Goal: Task Accomplishment & Management: Use online tool/utility

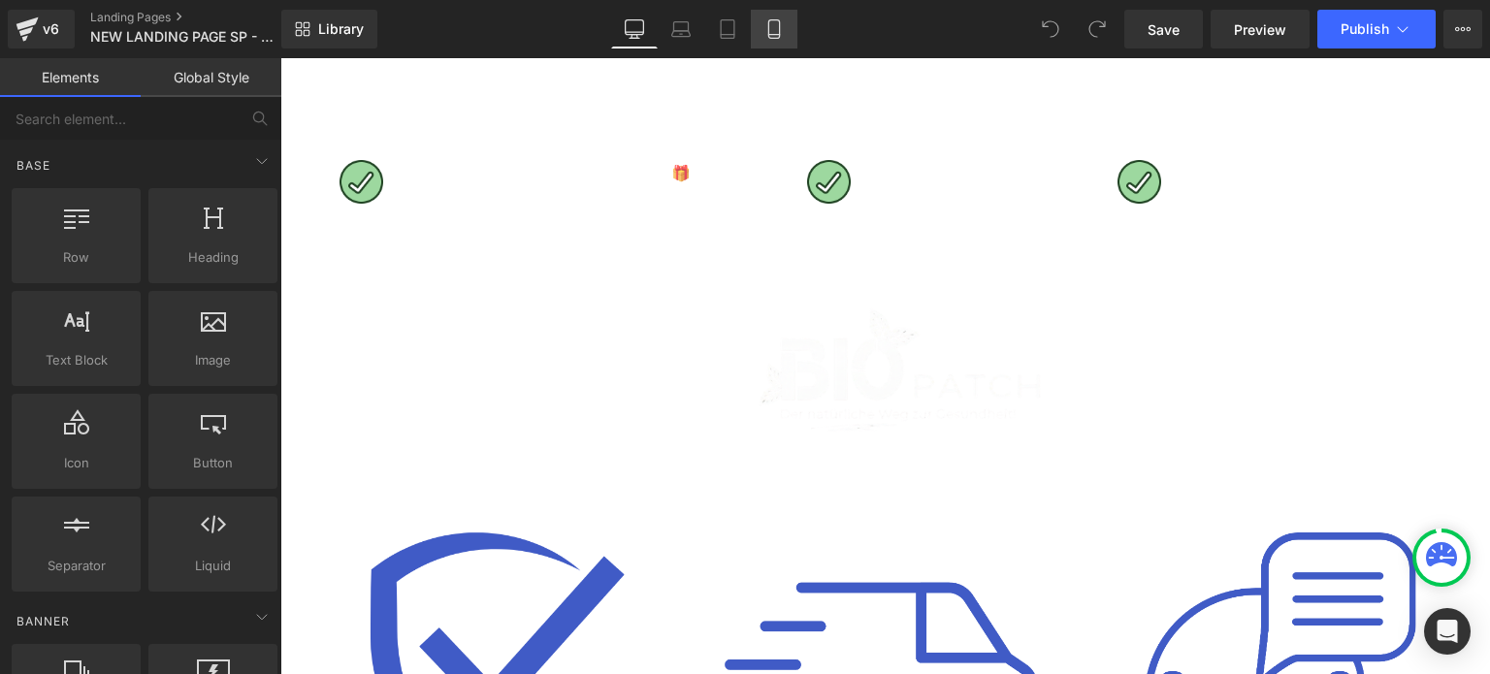
click at [787, 25] on link "Mobile" at bounding box center [774, 29] width 47 height 39
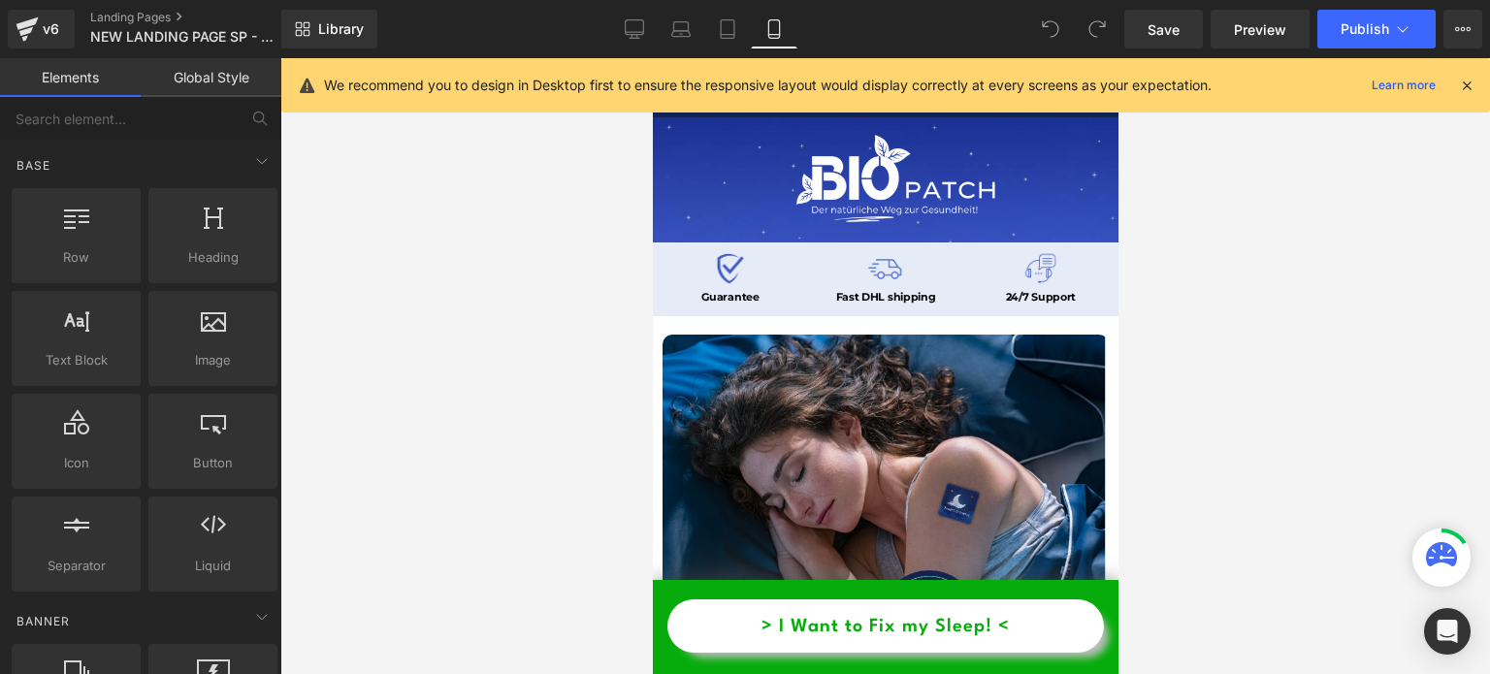
click at [1463, 89] on icon at bounding box center [1466, 85] width 17 height 17
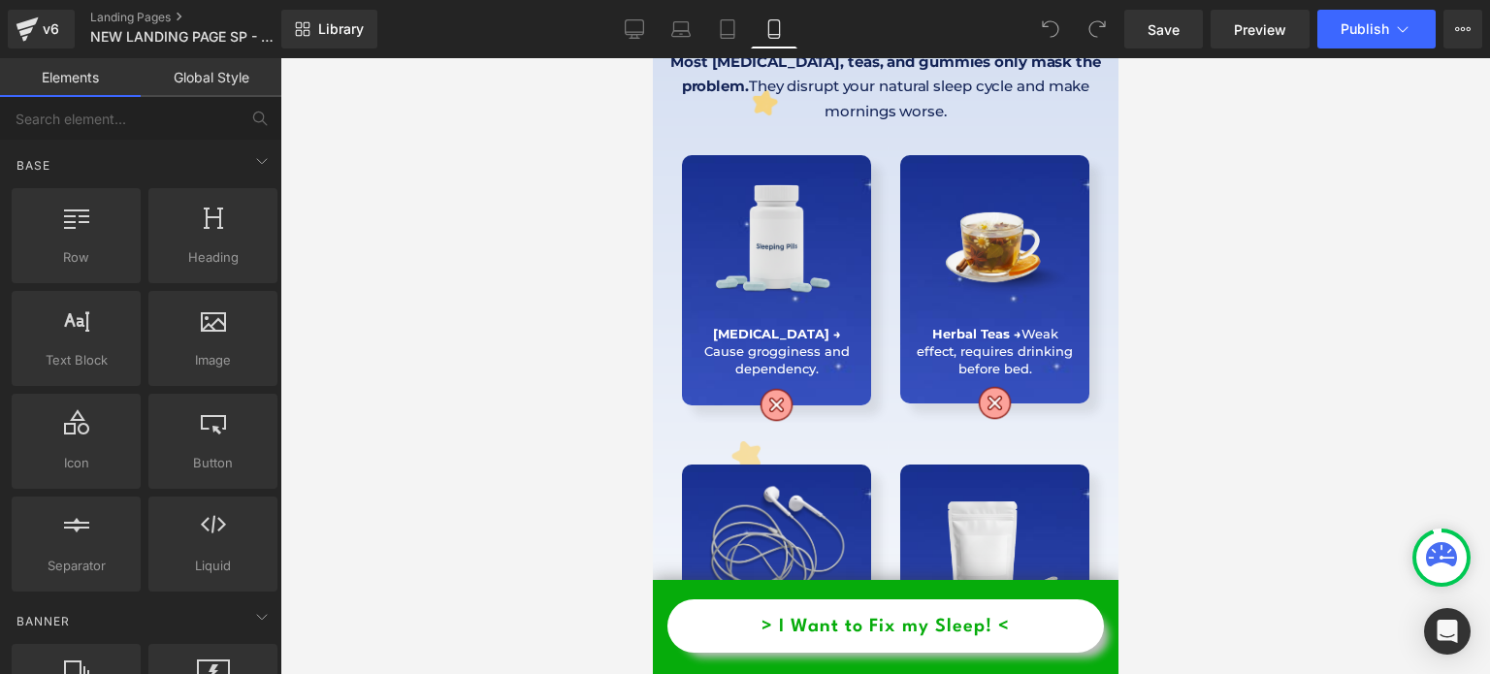
scroll to position [1498, 0]
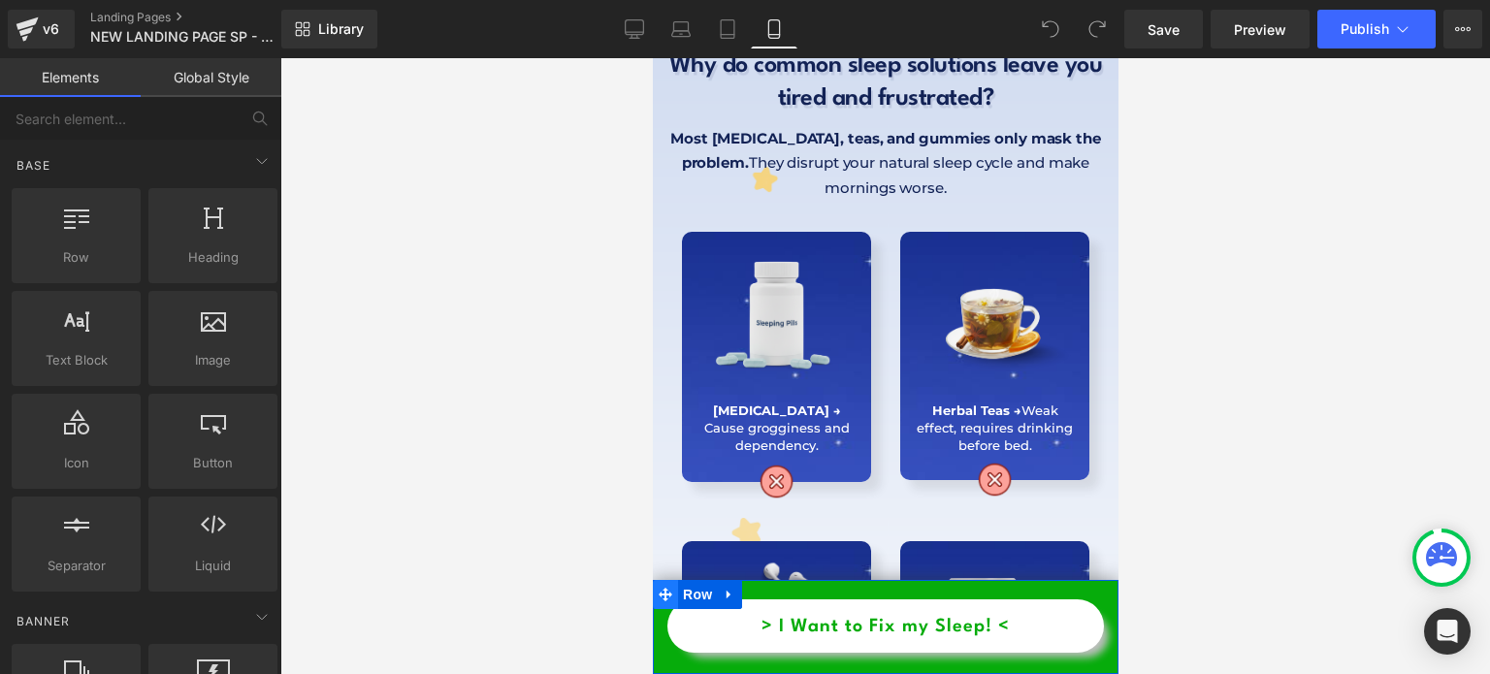
click at [675, 600] on span at bounding box center [664, 594] width 25 height 29
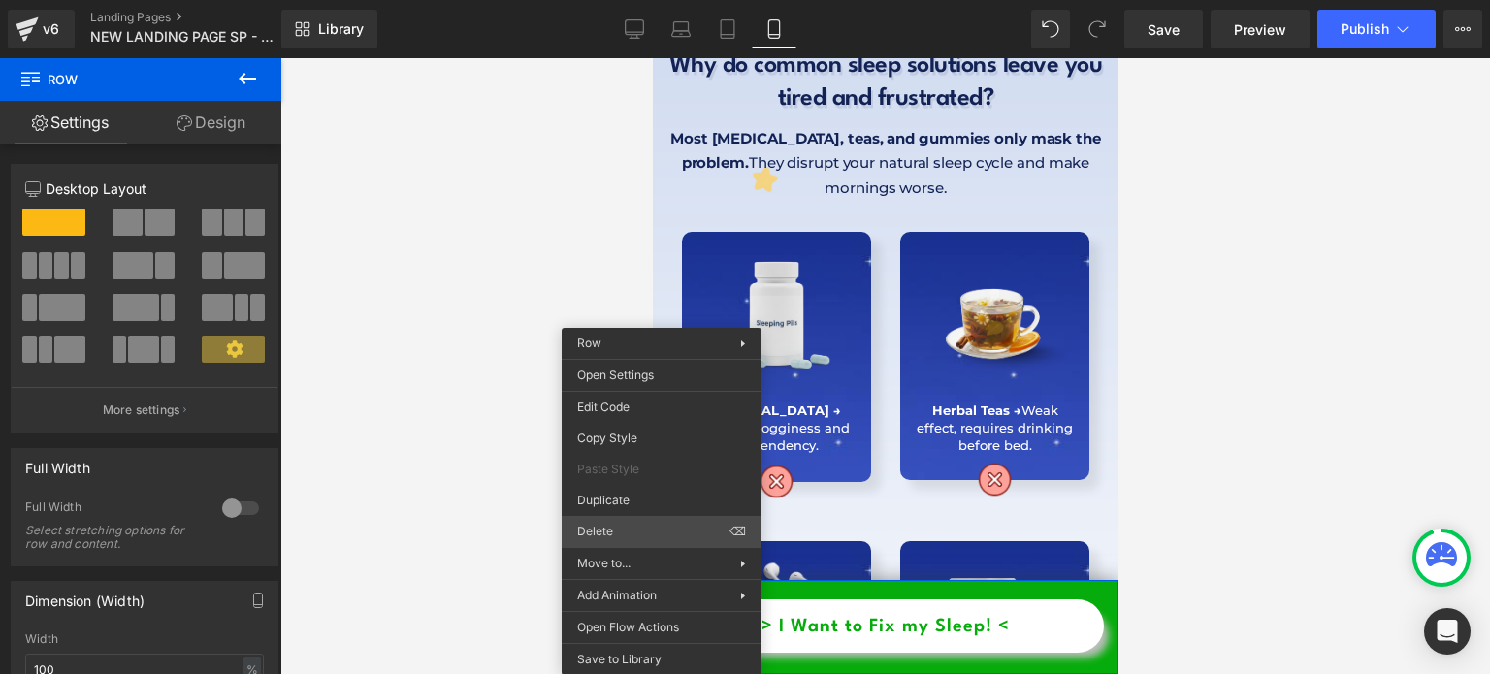
click at [623, 529] on div "Row You are previewing how the will restyle your page. You can not edit Element…" at bounding box center [745, 353] width 1490 height 707
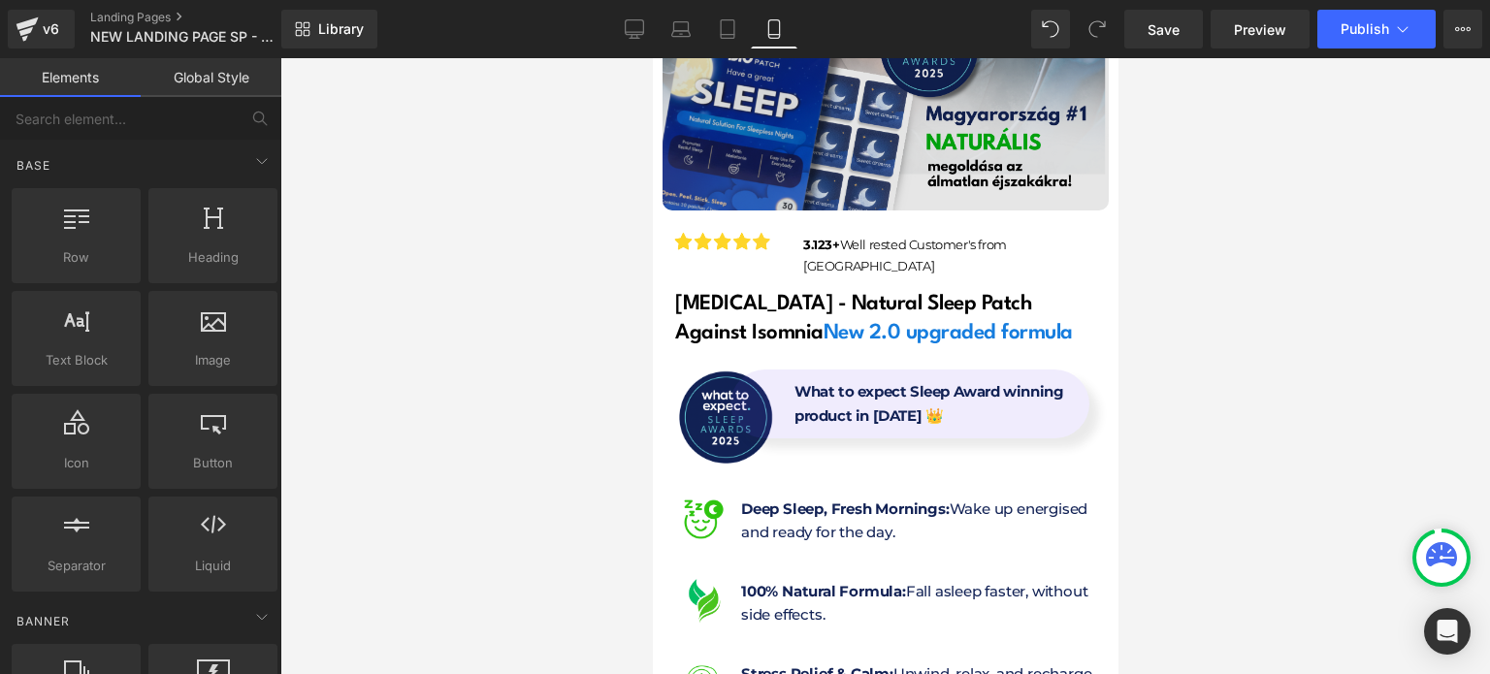
scroll to position [572, 0]
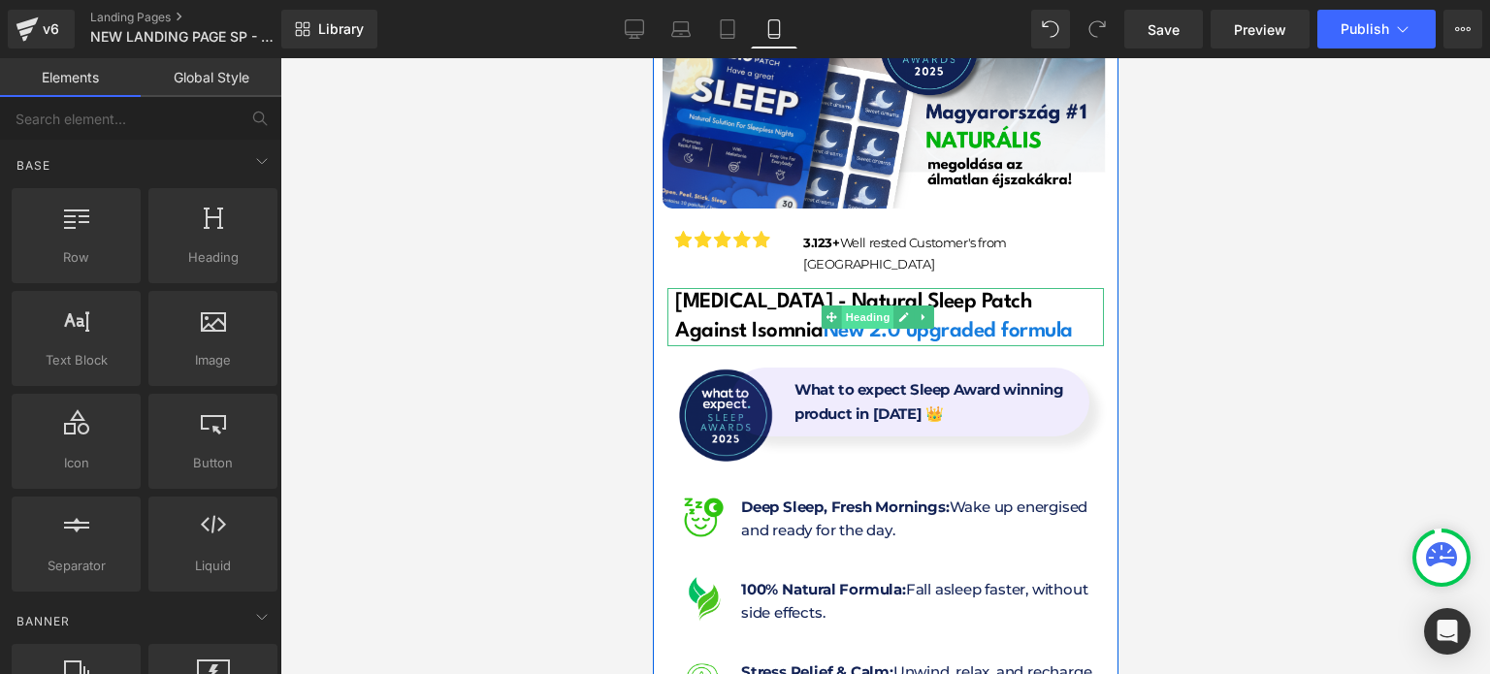
click at [876, 306] on span "Heading" at bounding box center [867, 317] width 52 height 23
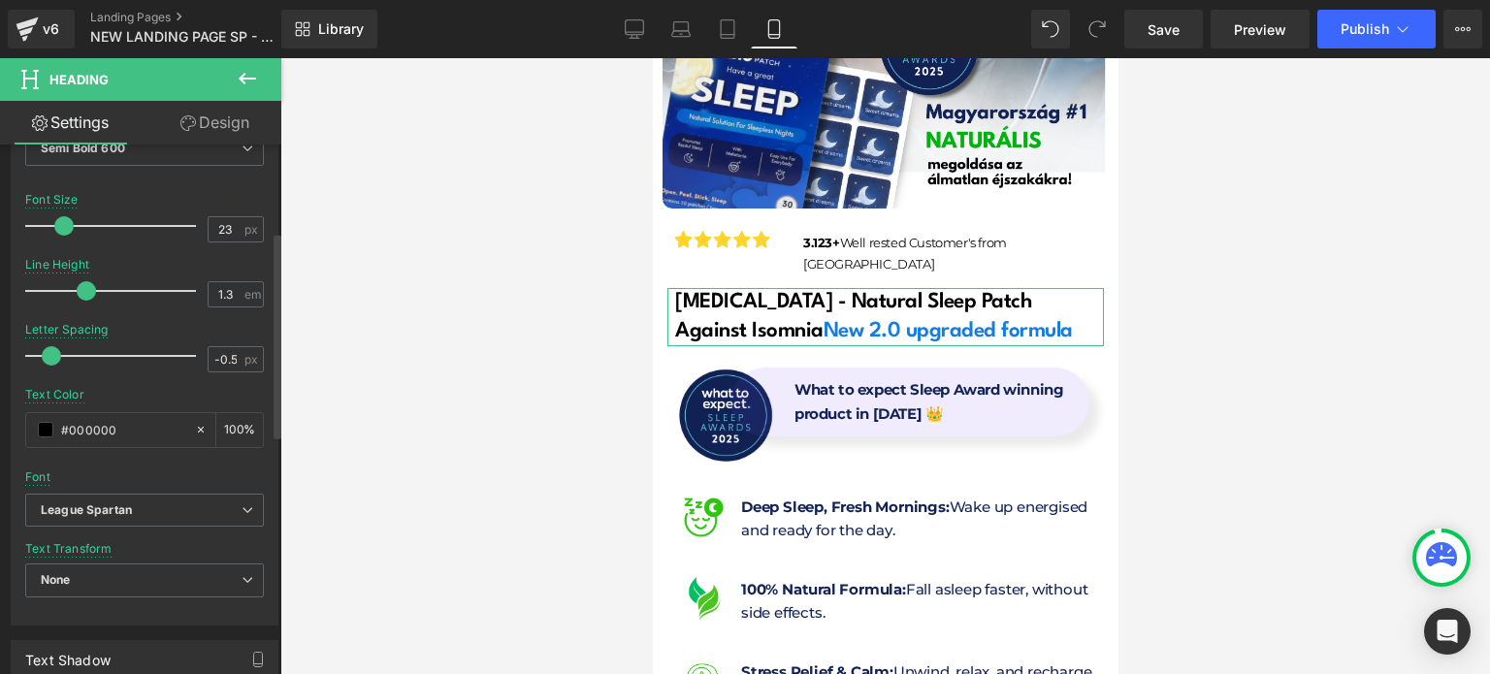
scroll to position [342, 0]
click at [643, 47] on link "Desktop" at bounding box center [634, 29] width 47 height 39
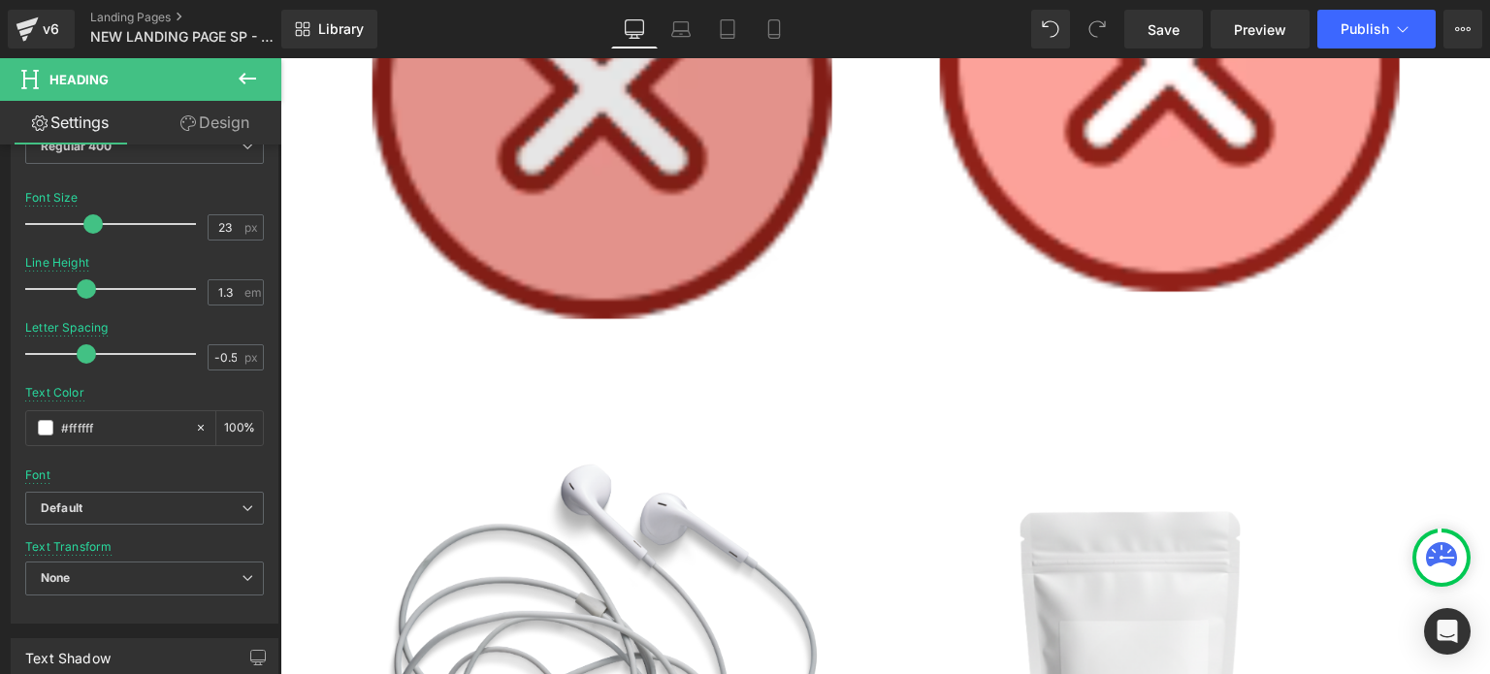
scroll to position [4324, 0]
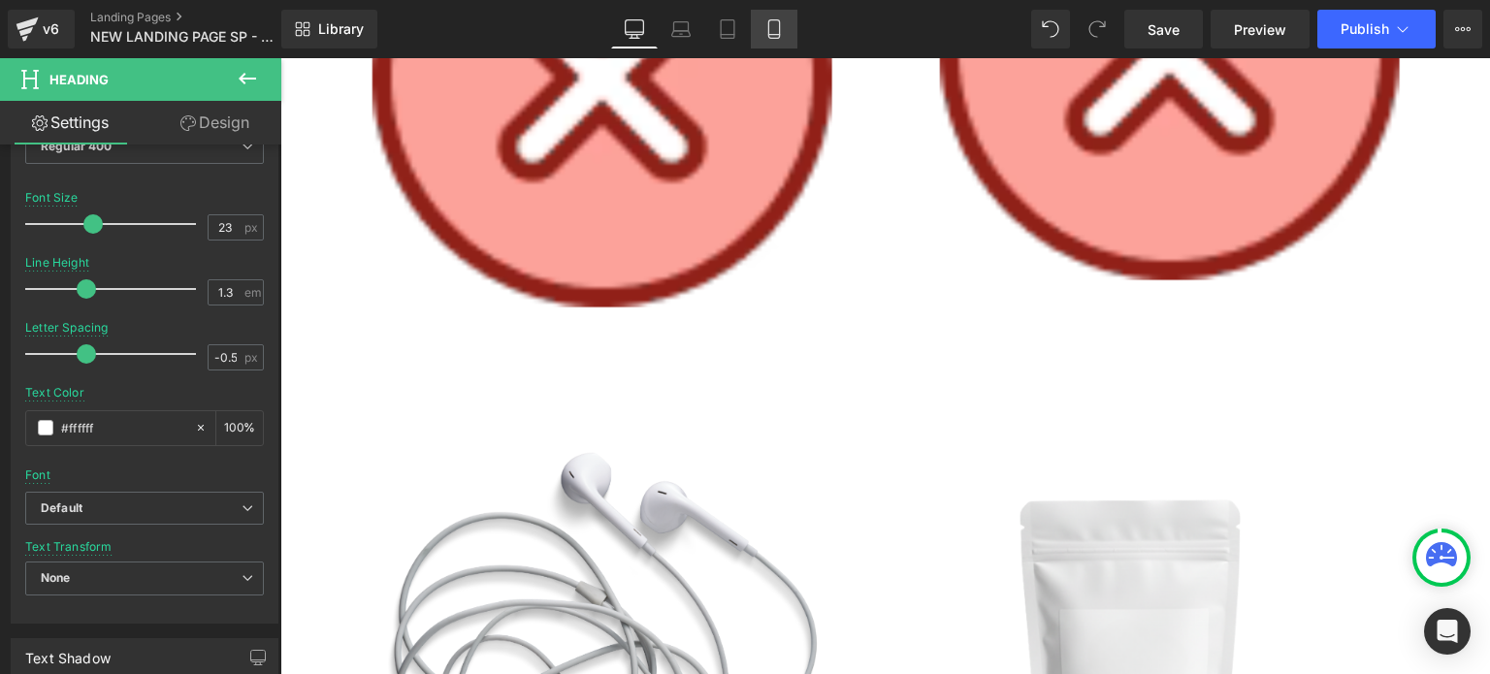
click at [769, 35] on icon at bounding box center [773, 35] width 11 height 0
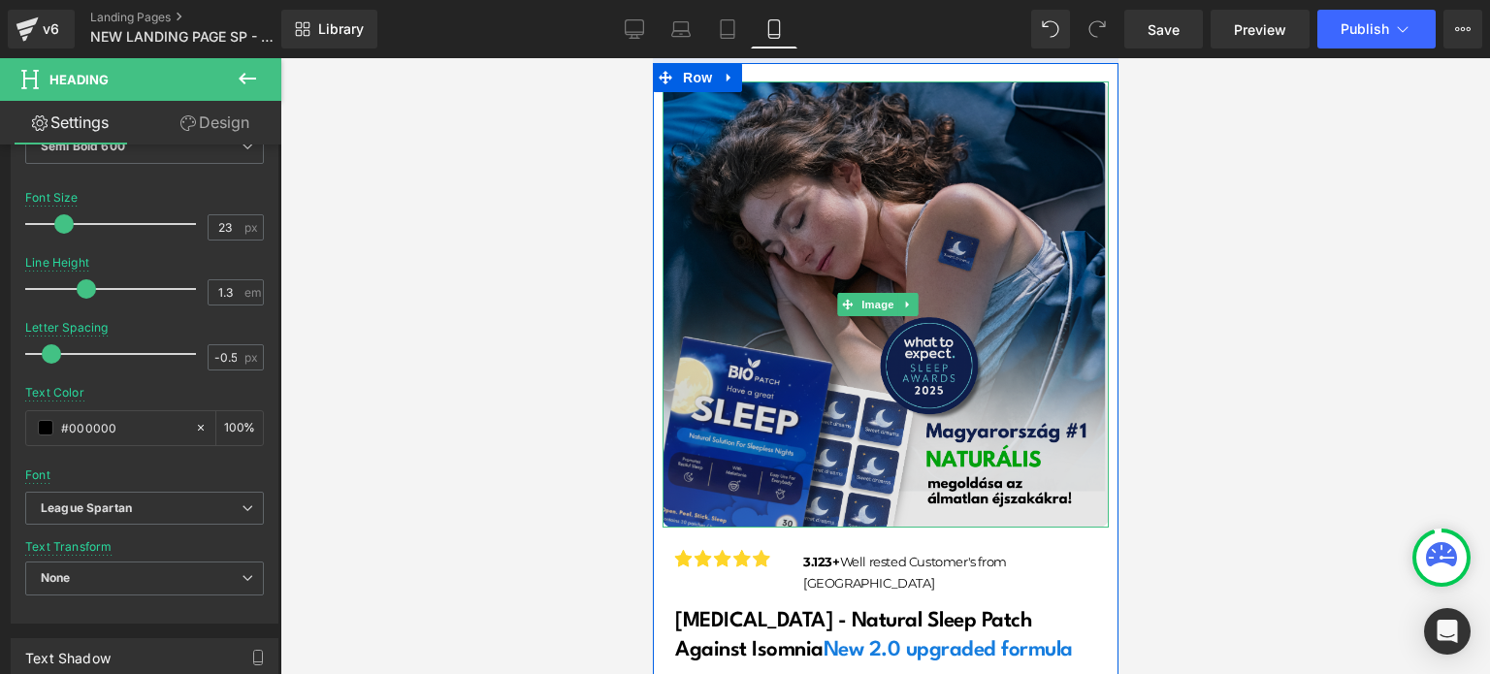
scroll to position [252, 0]
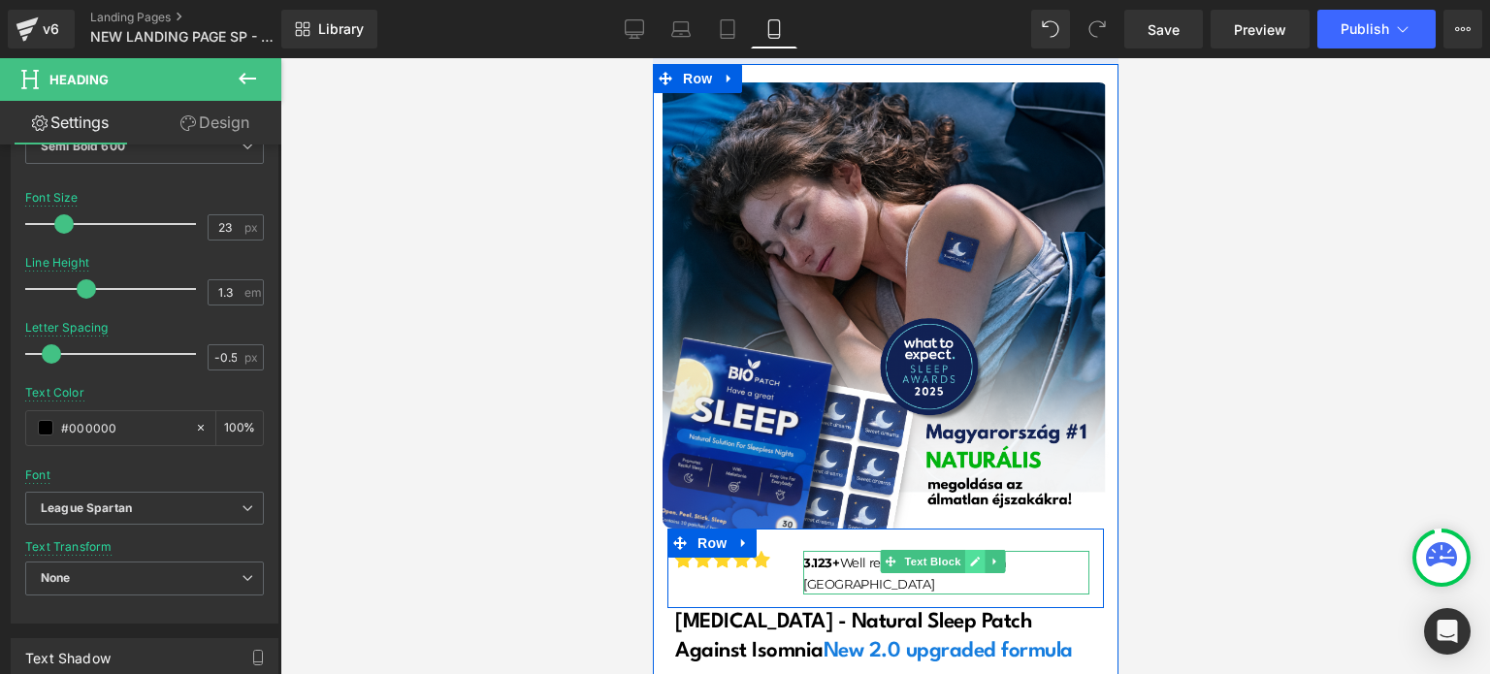
click at [964, 550] on link at bounding box center [974, 561] width 20 height 23
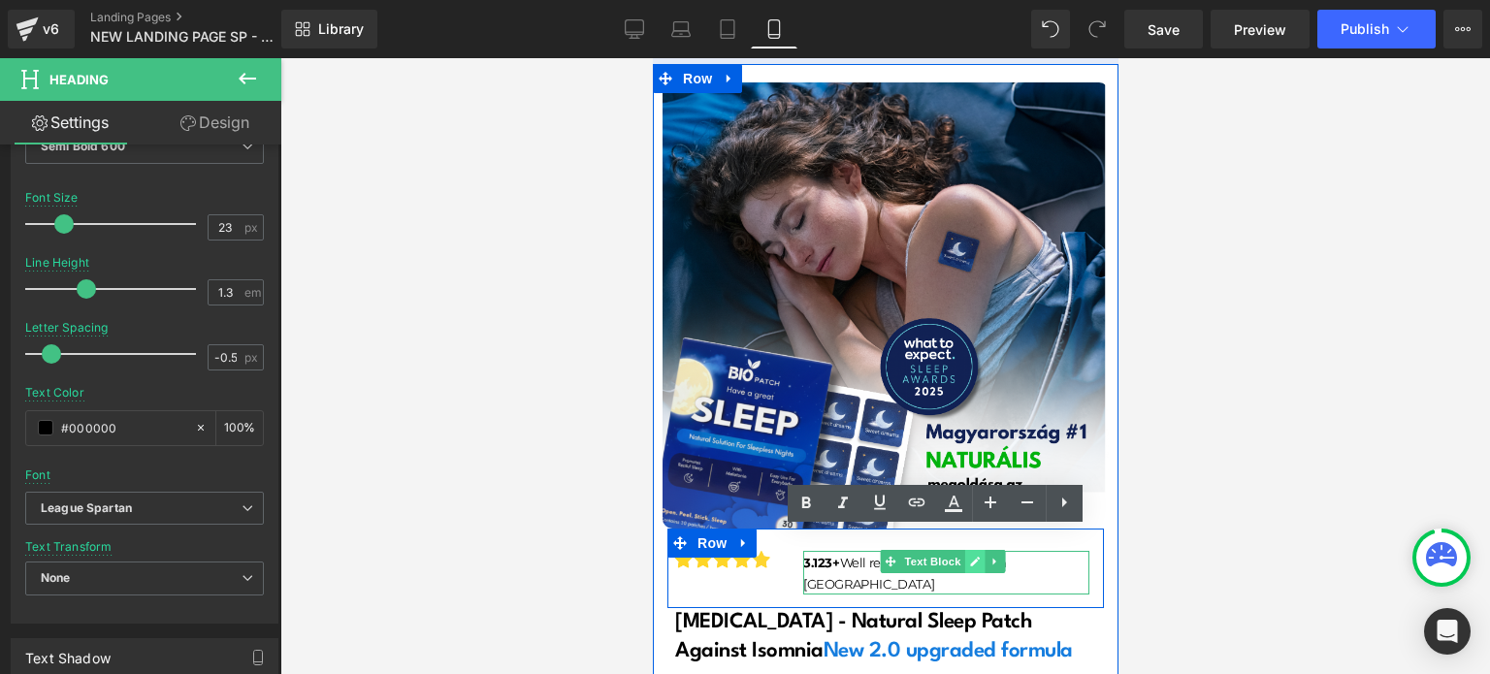
click at [962, 552] on p "3.123+ Well rested Customer's from [GEOGRAPHIC_DATA]" at bounding box center [945, 573] width 286 height 43
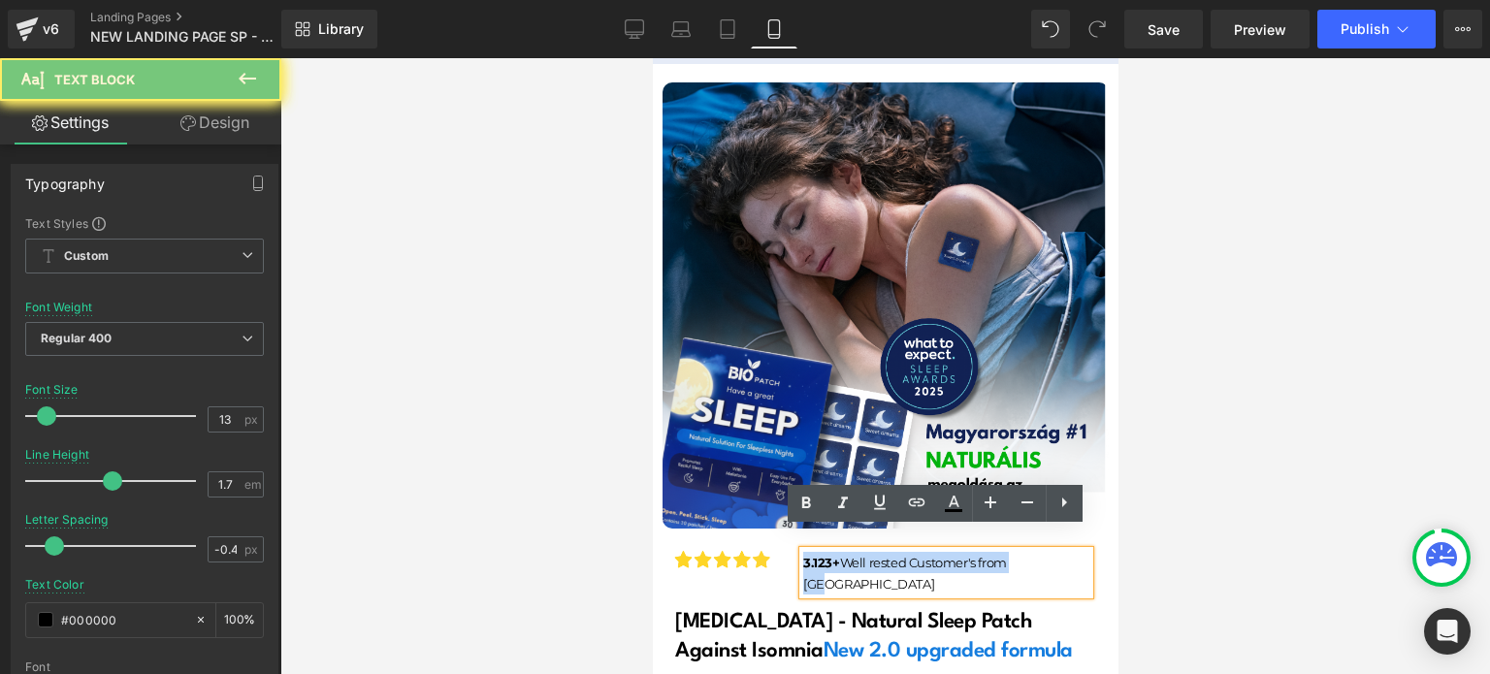
click at [962, 552] on p "3.123+ Well rested Customer's from [GEOGRAPHIC_DATA]" at bounding box center [945, 573] width 286 height 43
copy p "3.123+ Well rested Customer's from [GEOGRAPHIC_DATA]"
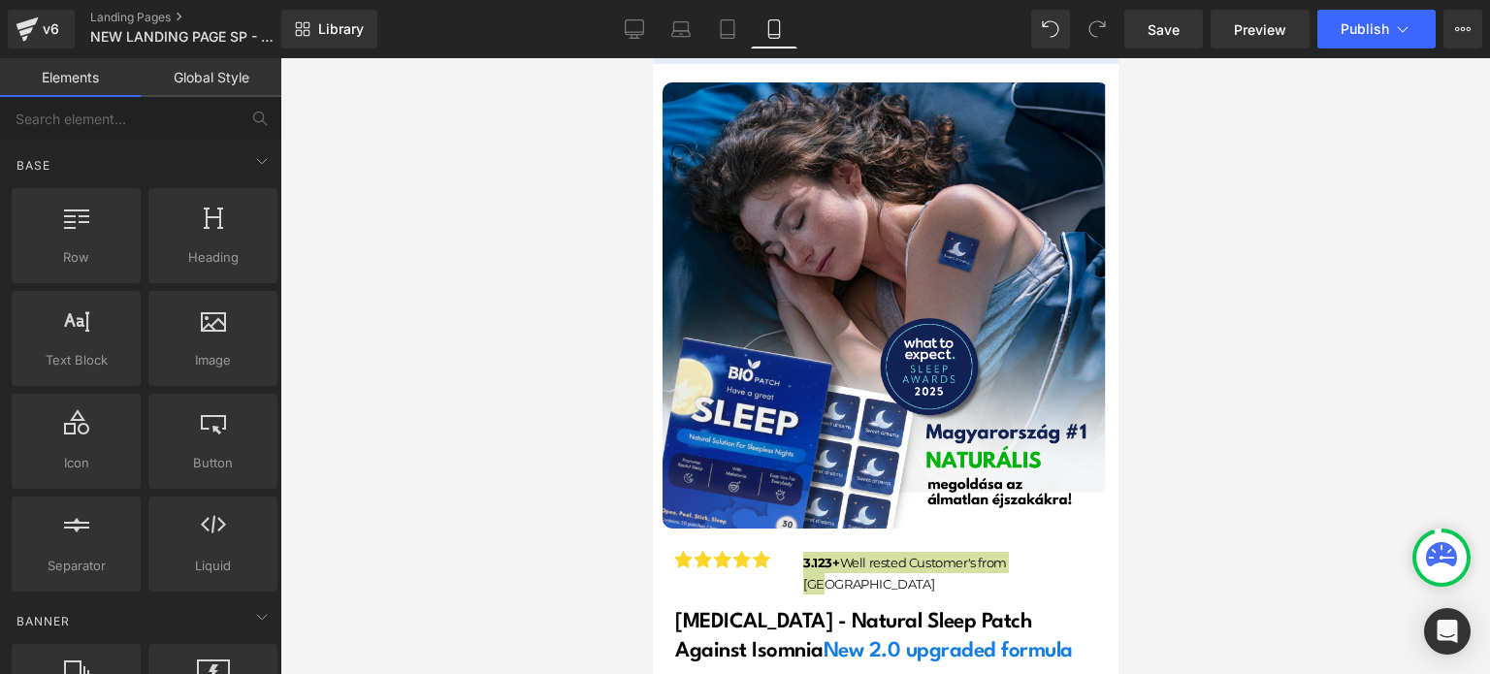
click at [1181, 362] on div at bounding box center [885, 366] width 1210 height 616
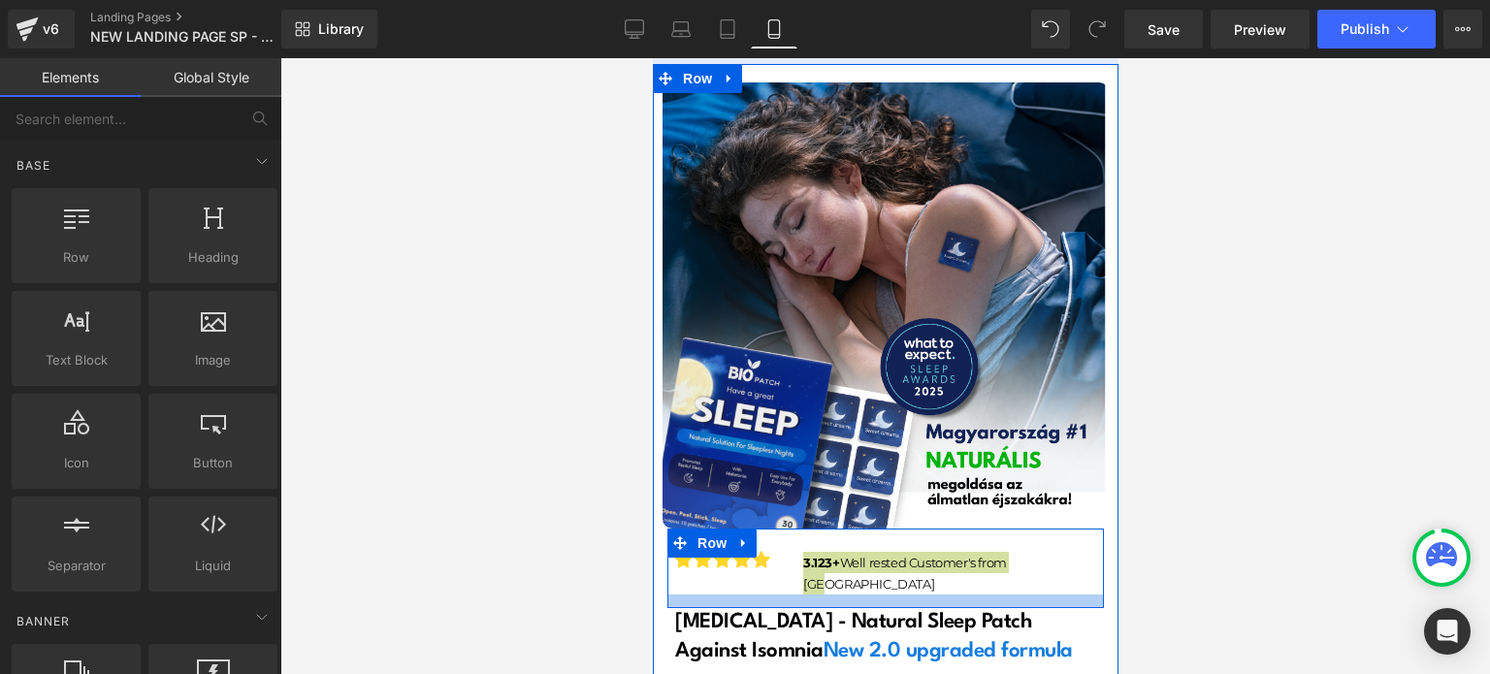
click at [817, 595] on div at bounding box center [885, 602] width 437 height 14
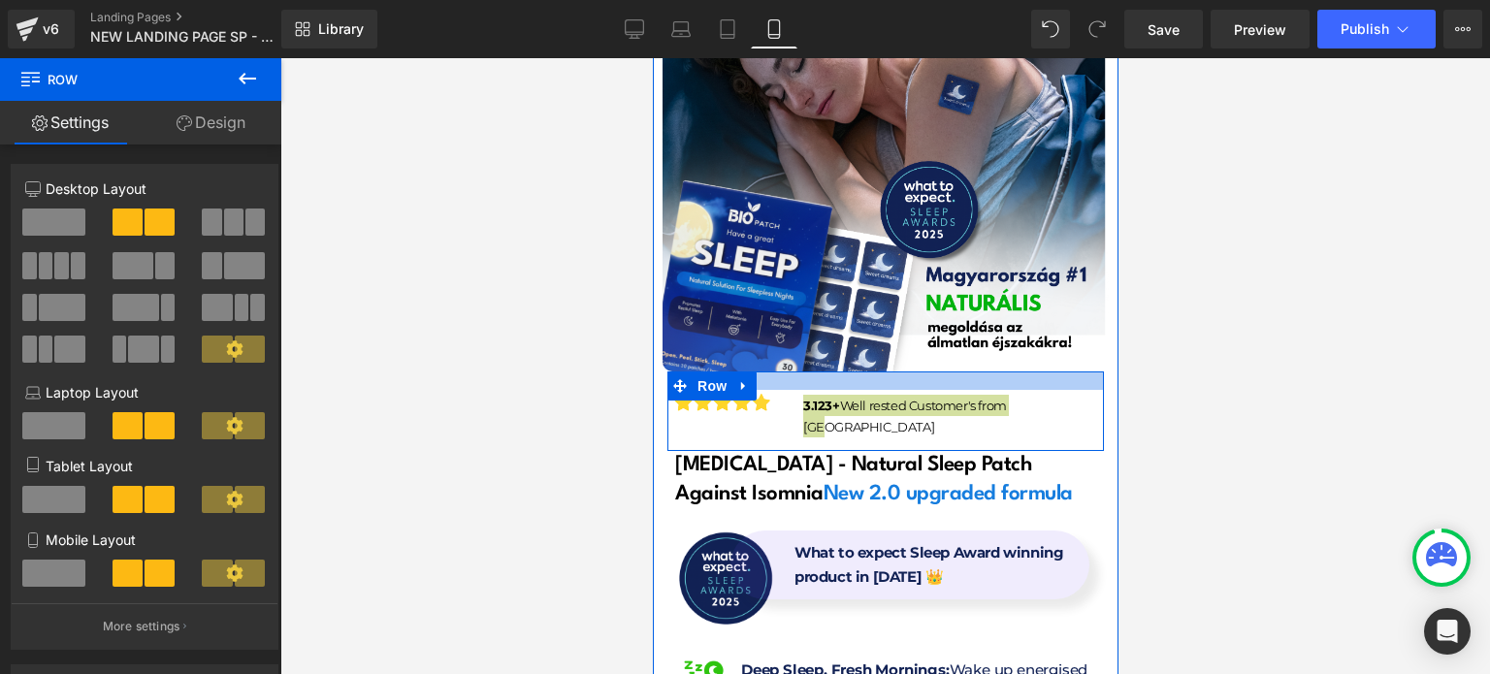
scroll to position [0, 0]
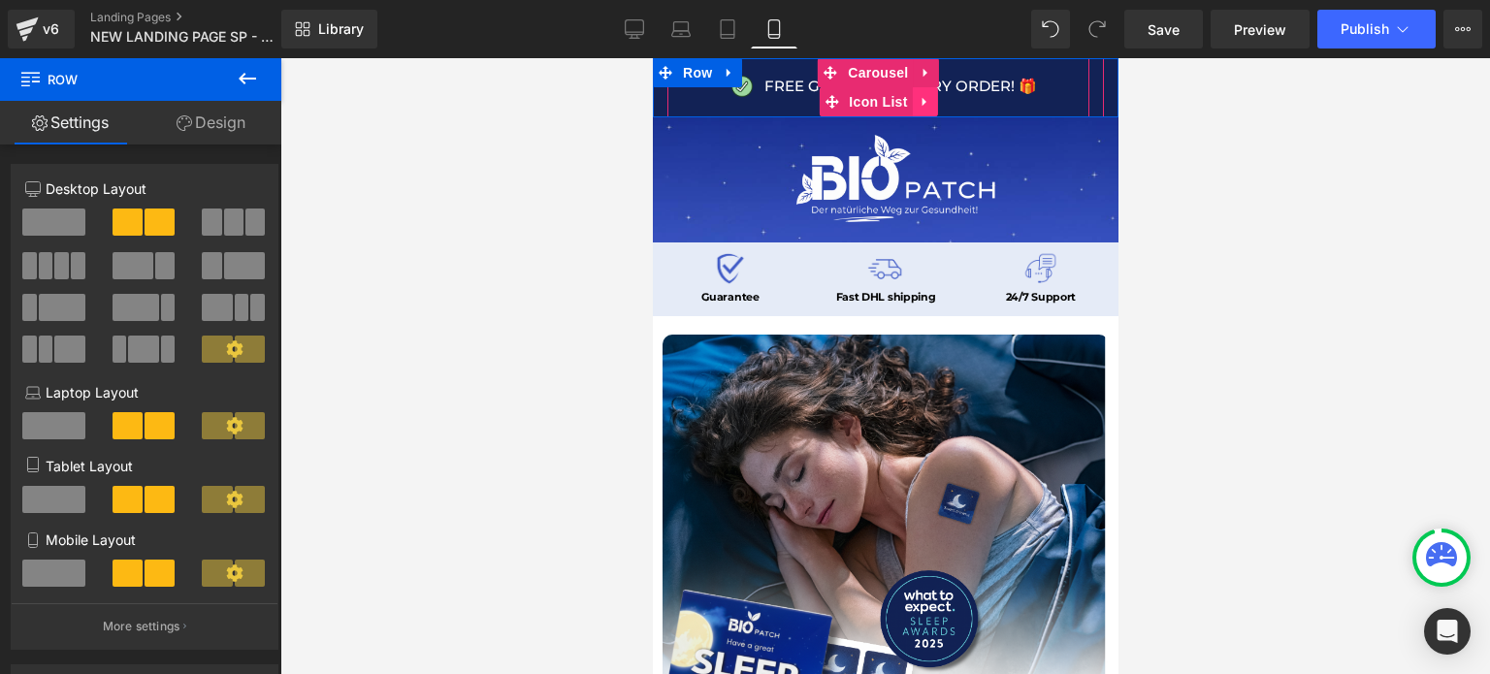
click at [932, 100] on link at bounding box center [924, 101] width 25 height 29
click at [884, 67] on span "Carousel" at bounding box center [877, 72] width 70 height 29
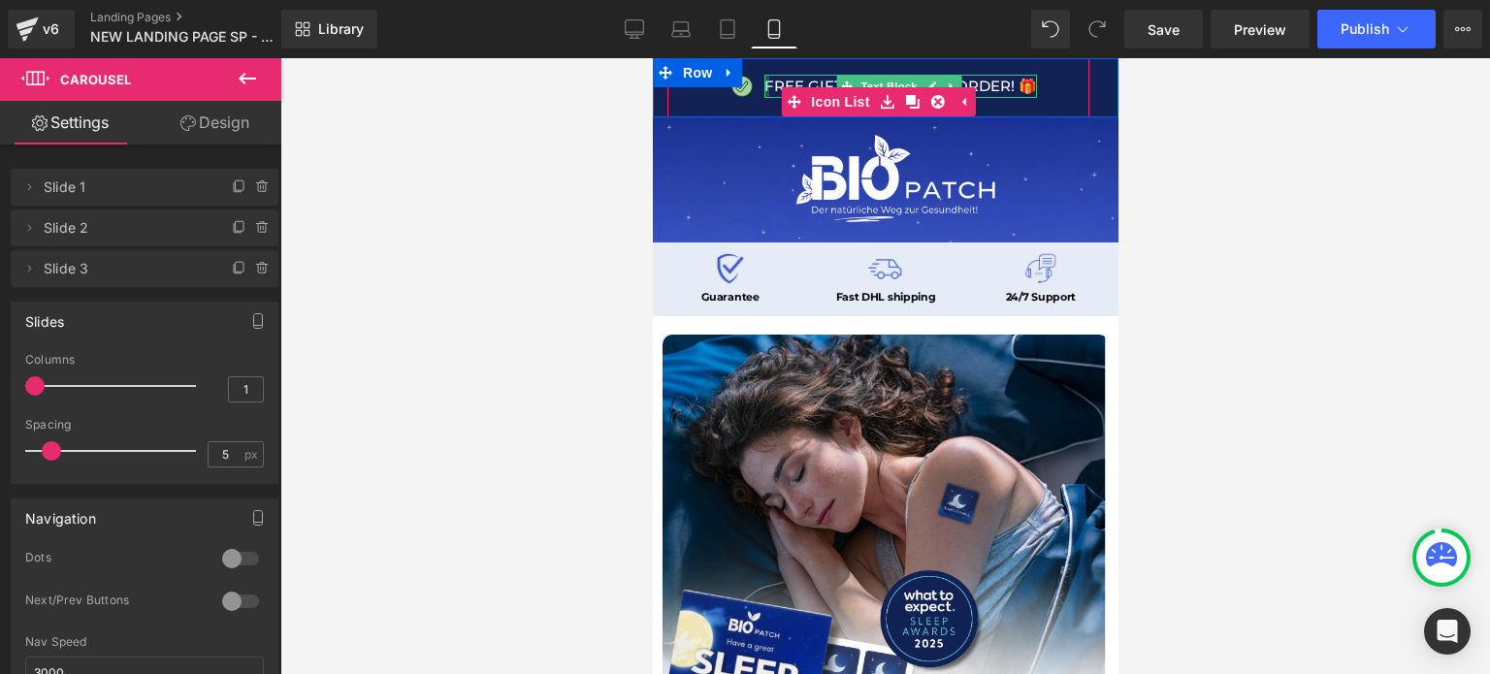
click at [768, 82] on div at bounding box center [766, 86] width 5 height 23
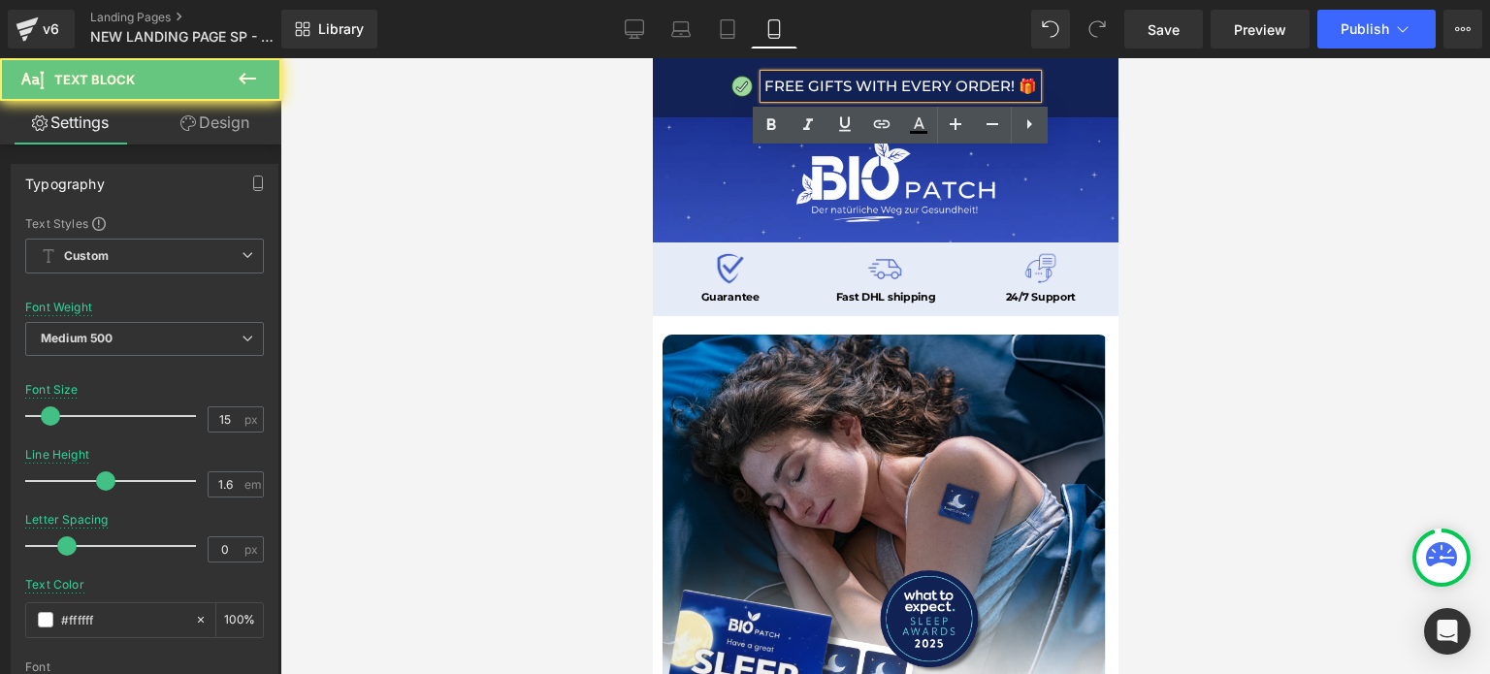
click at [768, 82] on p "FREE GIFTS WITH EVERY ORDER! 🎁" at bounding box center [900, 86] width 273 height 23
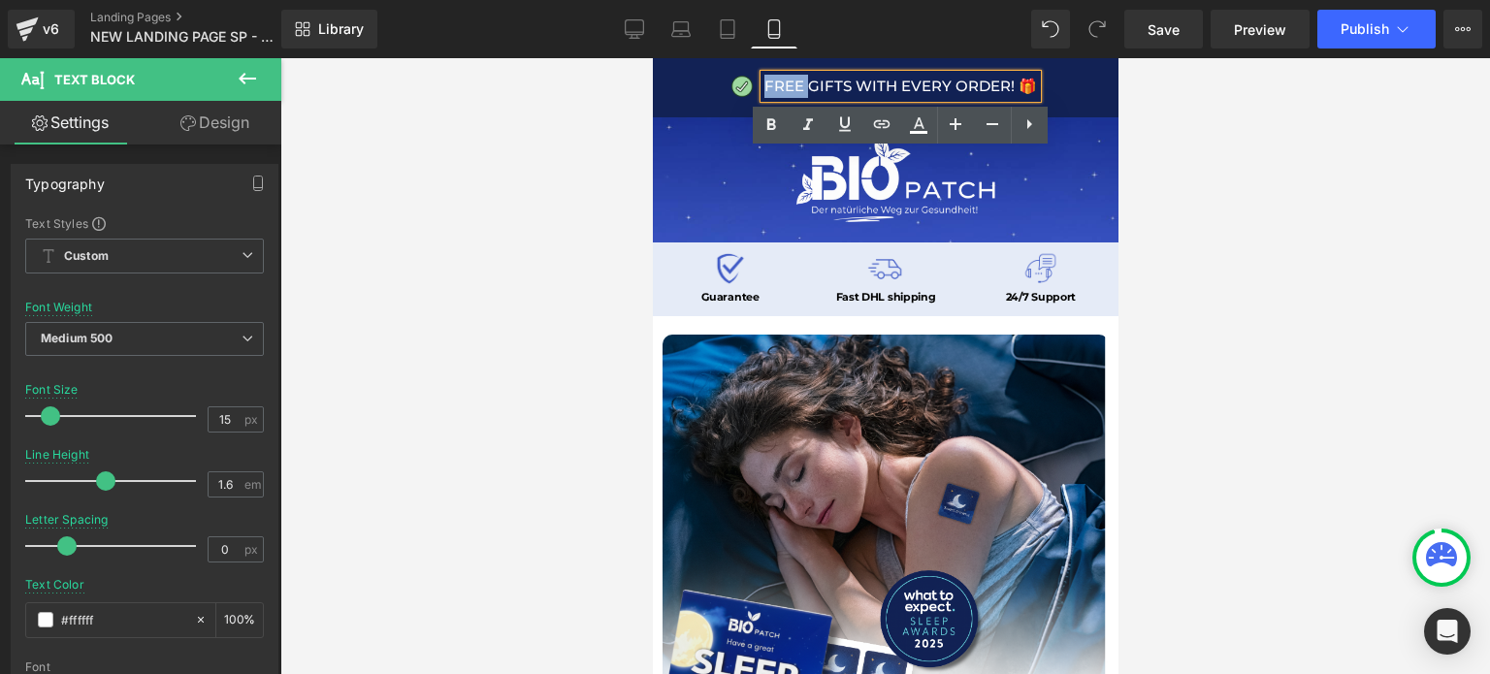
click at [768, 82] on p "FREE GIFTS WITH EVERY ORDER! 🎁" at bounding box center [900, 86] width 273 height 23
copy p "FREE GIFTS WITH EVERY ORDER! 🎁"
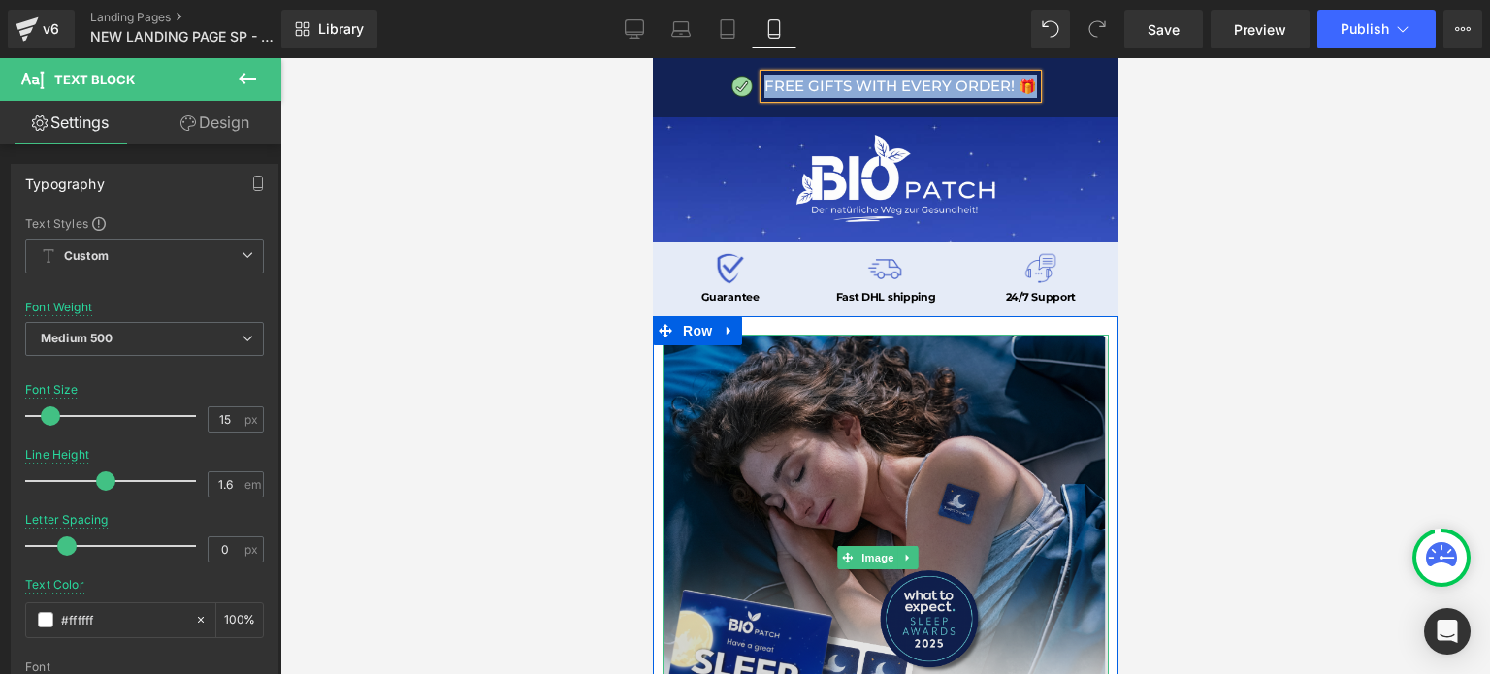
scroll to position [516, 0]
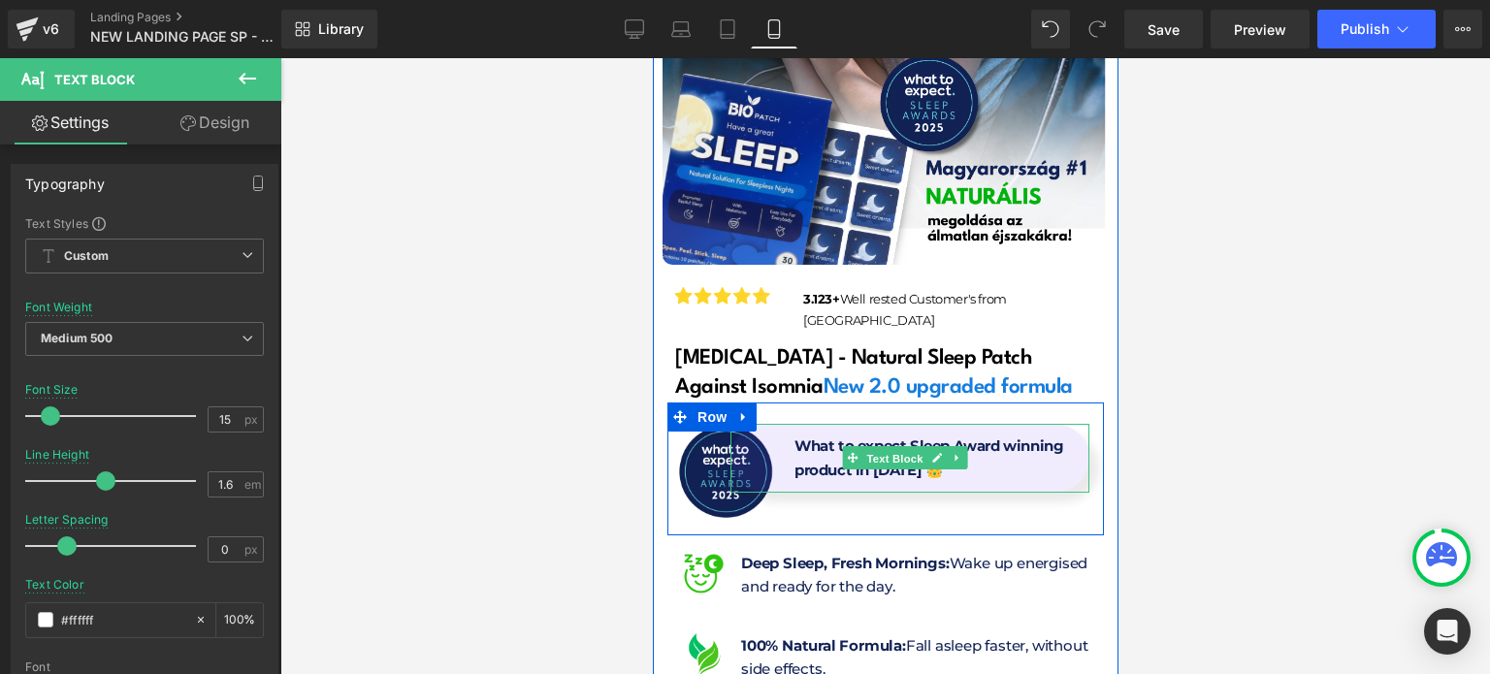
click at [905, 447] on span "Text Block" at bounding box center [894, 458] width 64 height 23
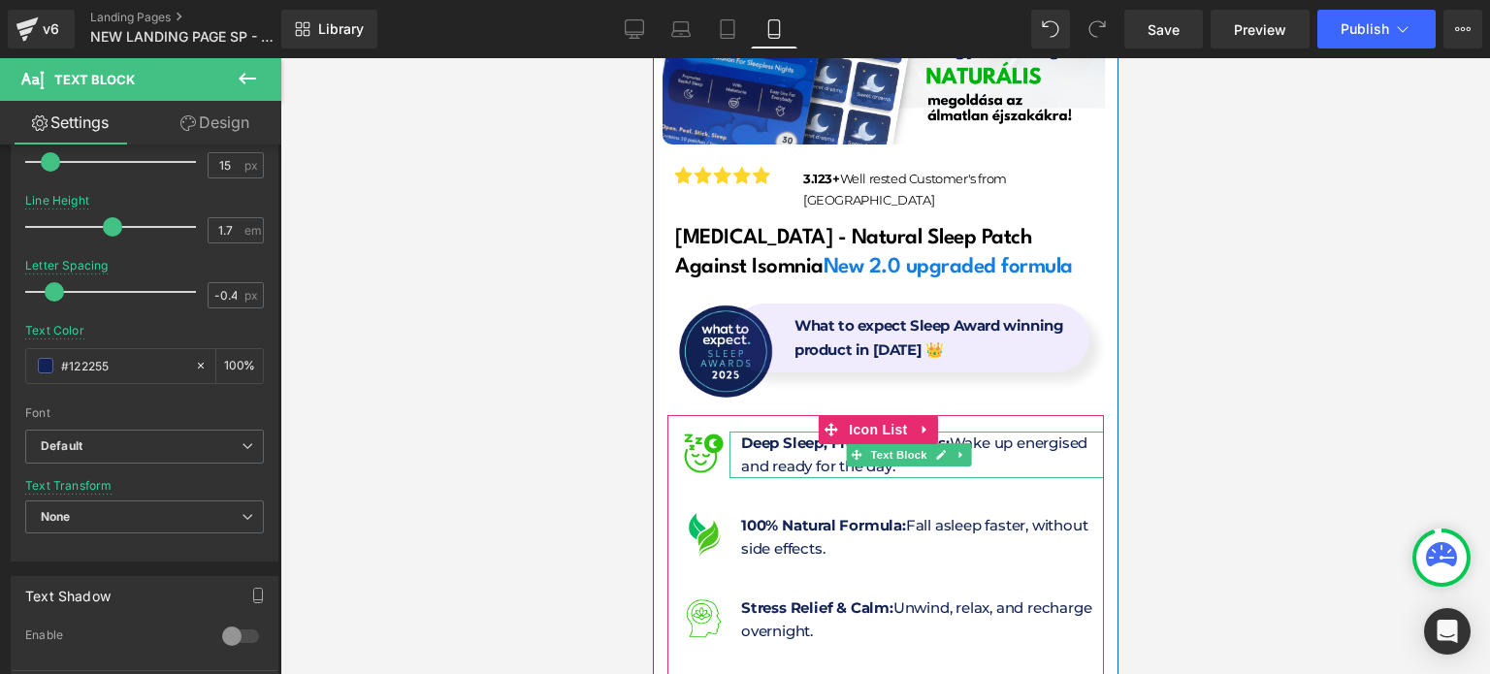
scroll to position [637, 0]
click at [782, 432] on p "Deep Sleep, Fresh Mornings: Wake up energised and ready for the day." at bounding box center [921, 455] width 363 height 47
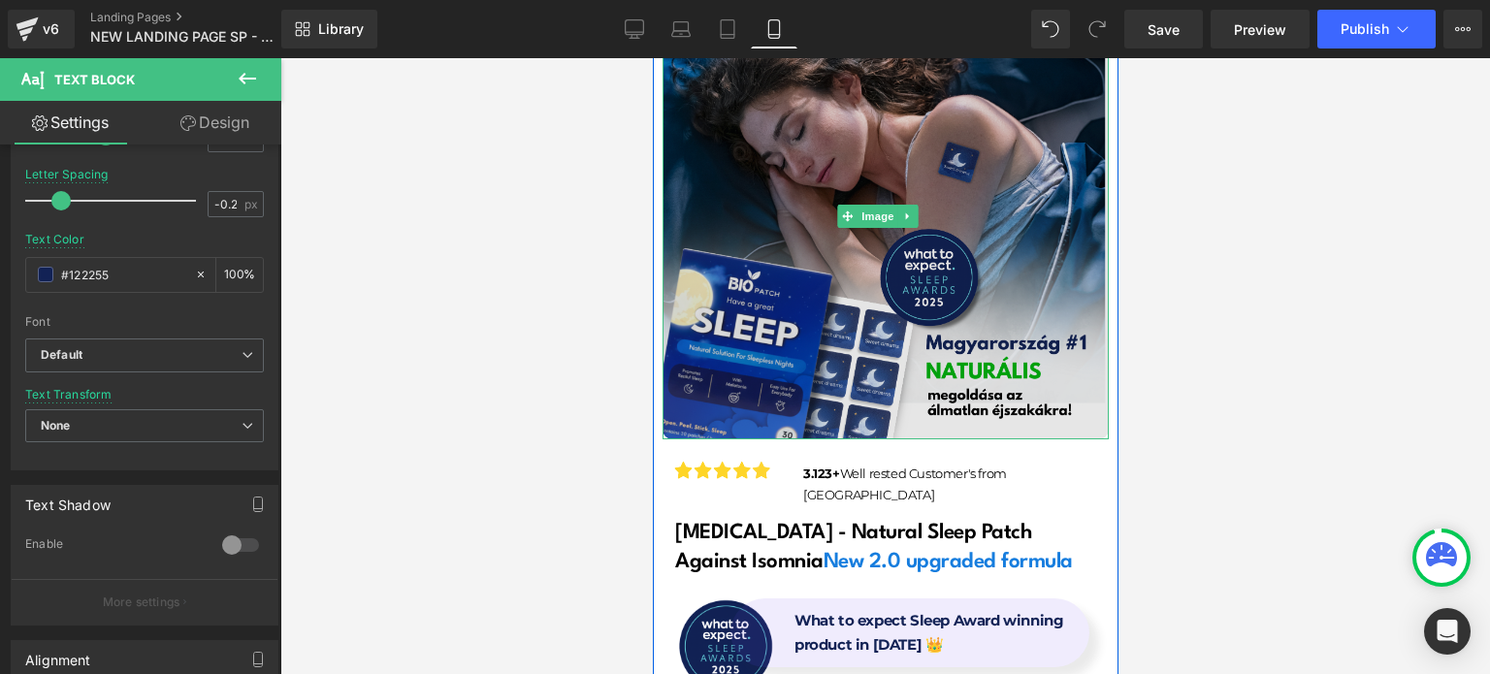
scroll to position [330, 0]
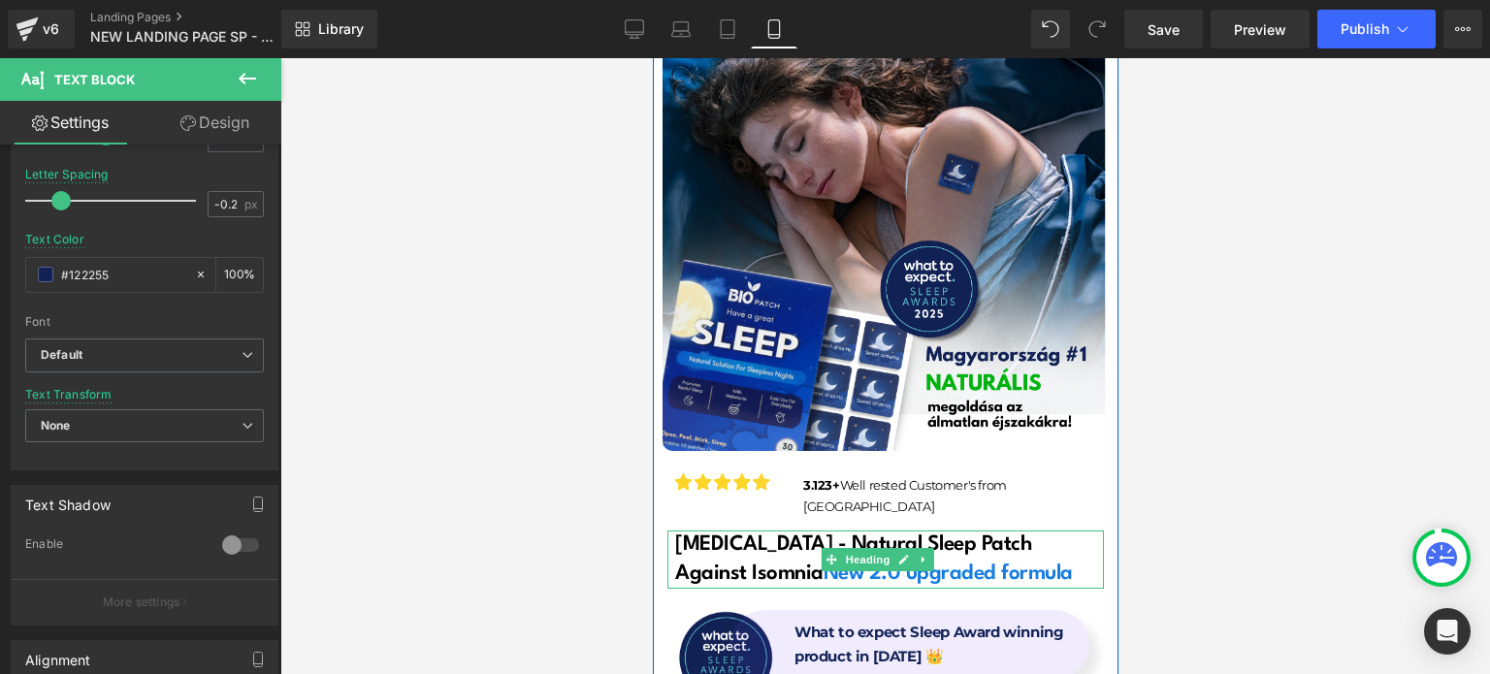
click at [823, 564] on span "New 2.0 upgraded formula" at bounding box center [947, 574] width 249 height 20
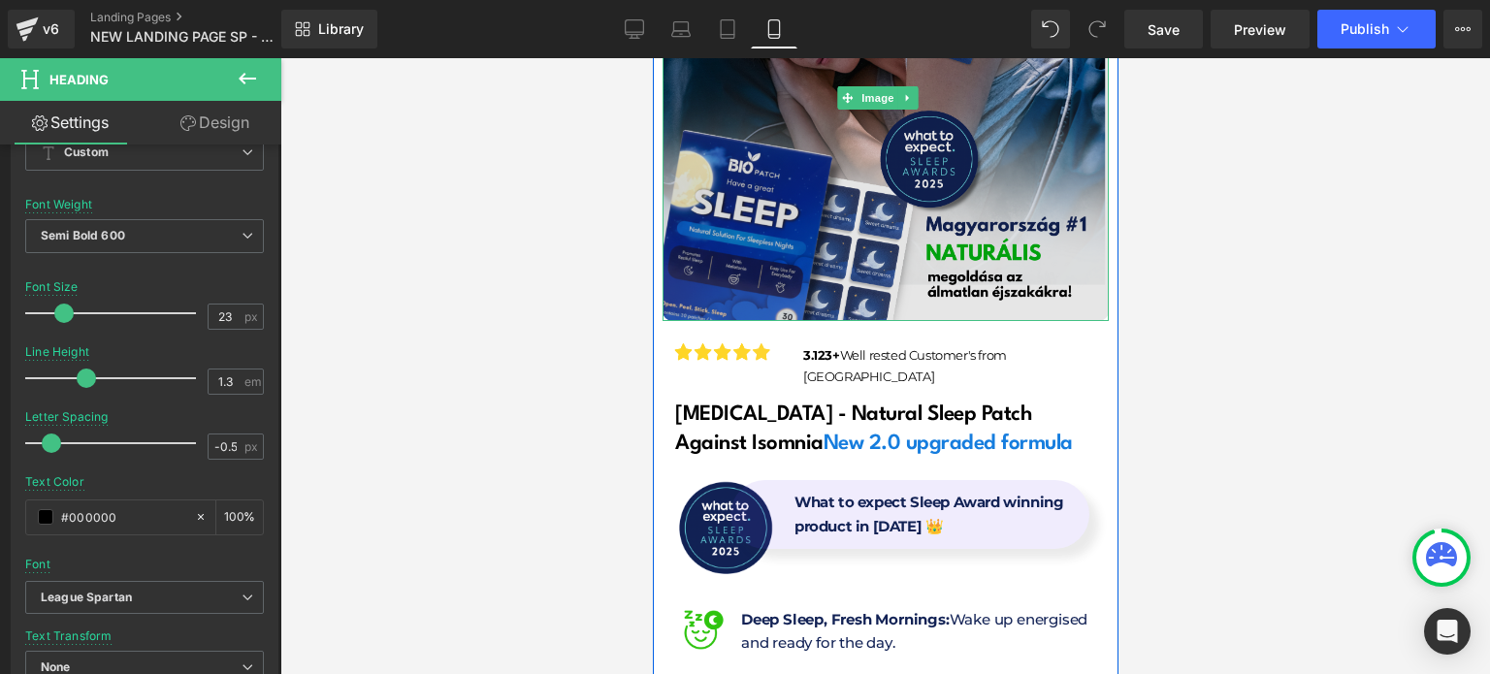
scroll to position [481, 0]
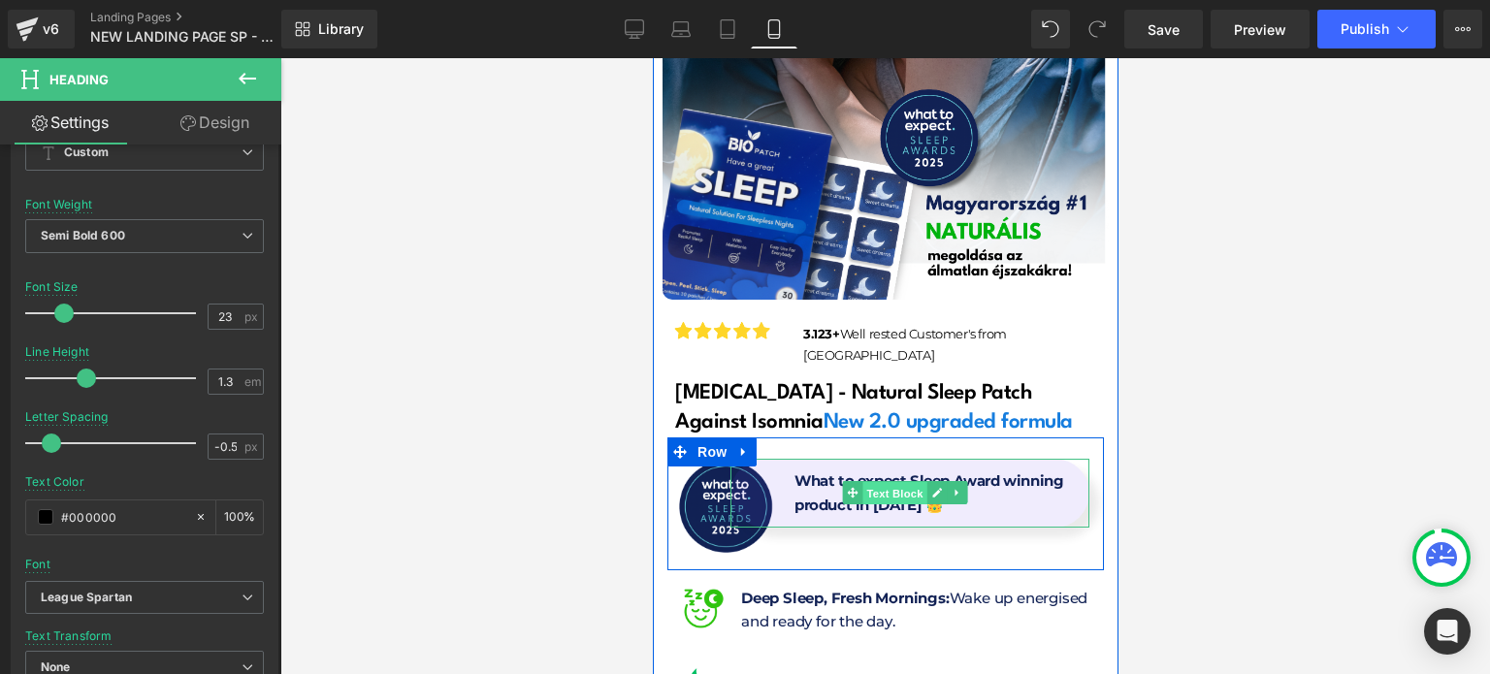
click at [920, 482] on span "Text Block" at bounding box center [894, 493] width 64 height 23
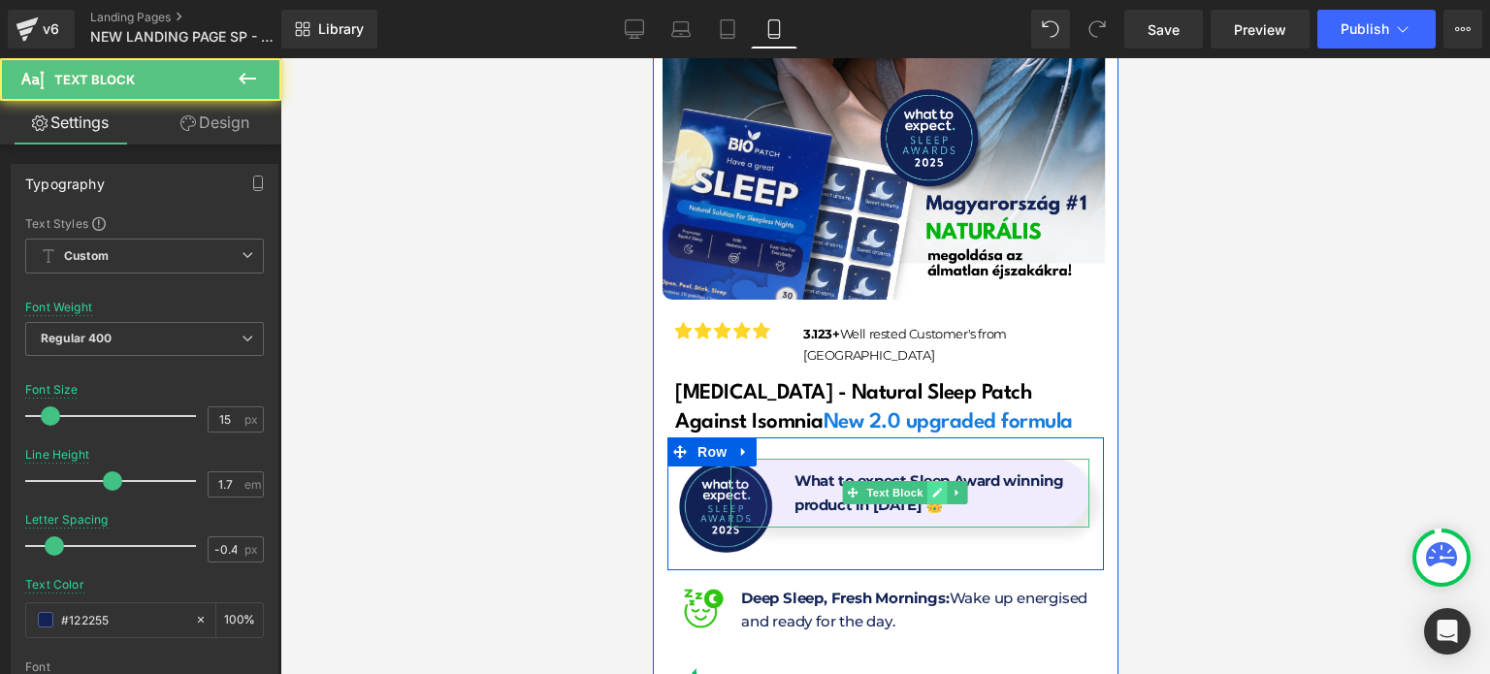
click at [931, 488] on icon at bounding box center [936, 493] width 10 height 10
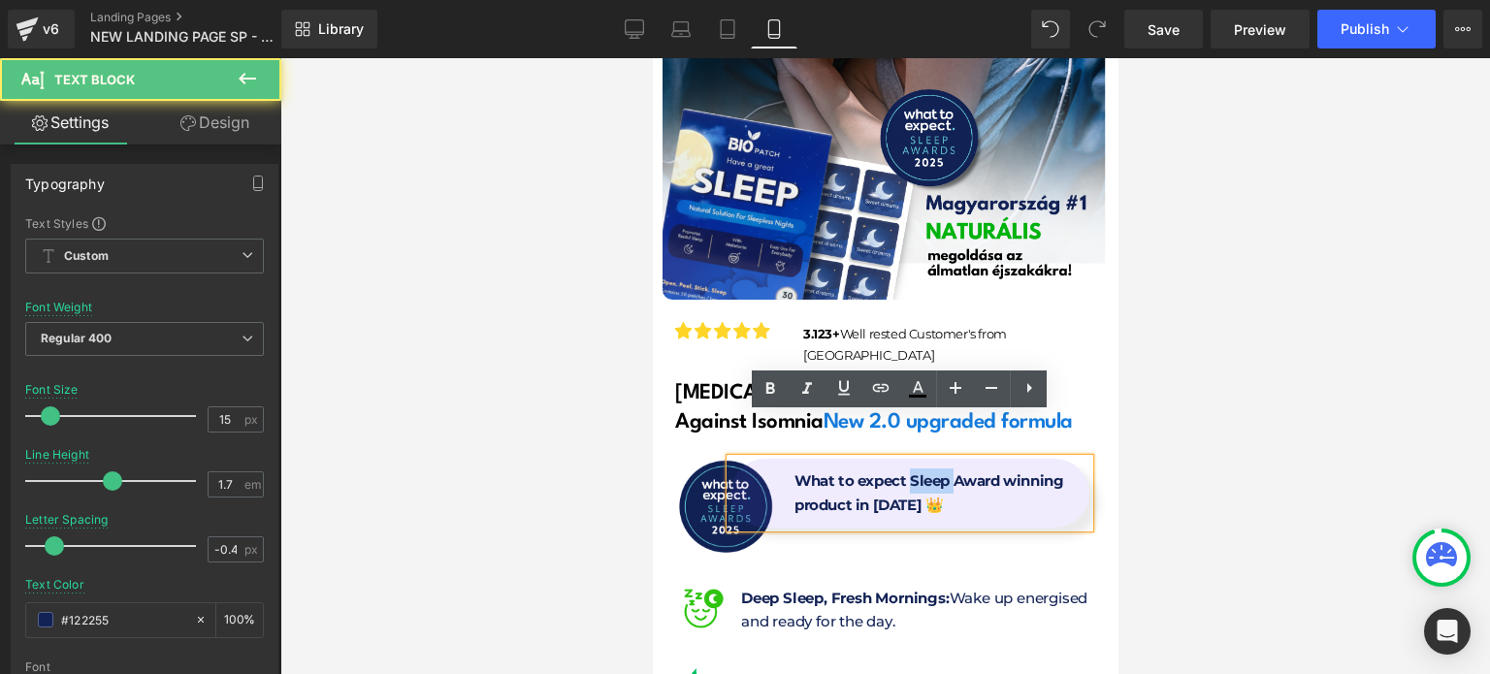
click at [931, 469] on p "What to expect Sleep Award winning product in [DATE] 👑" at bounding box center [932, 493] width 276 height 49
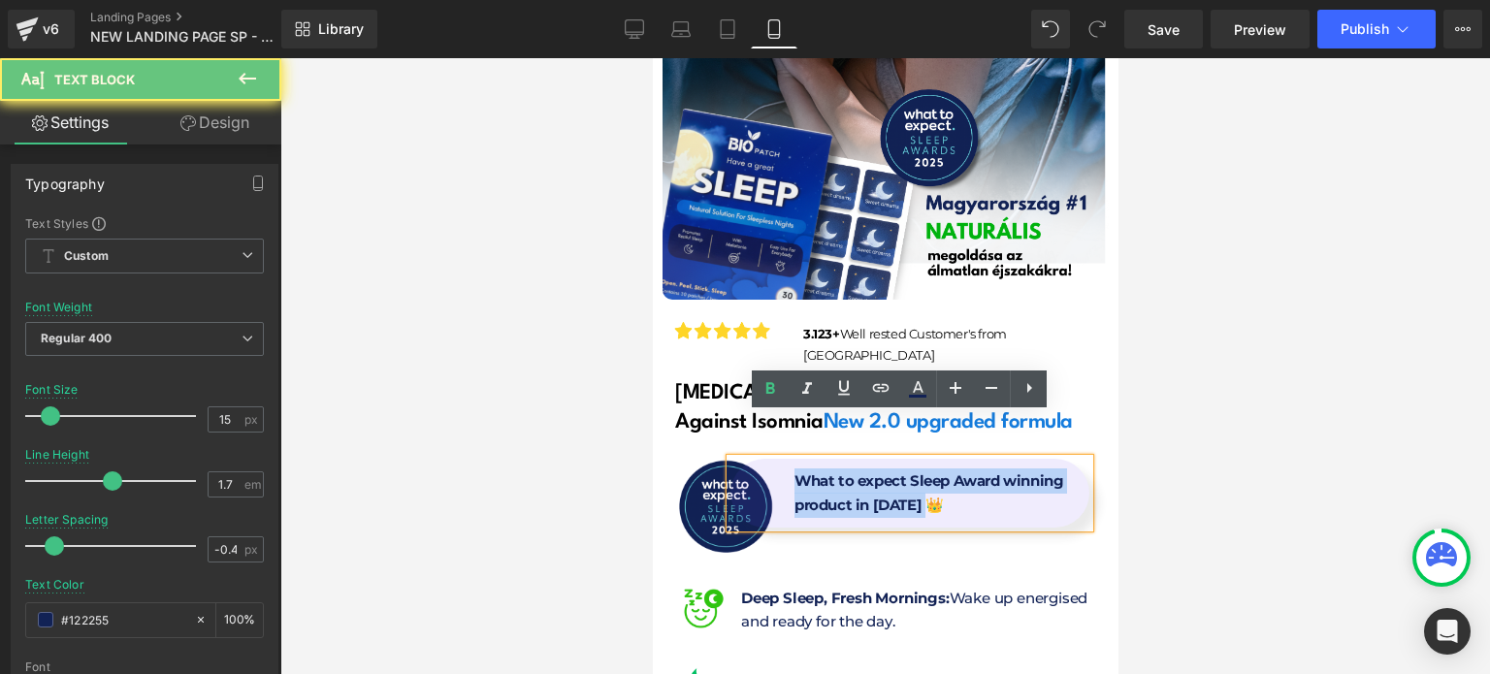
click at [931, 469] on p "What to expect Sleep Award winning product in [DATE] 👑" at bounding box center [932, 493] width 276 height 49
copy b "What to expect Sleep Award winning product in [DATE] 👑"
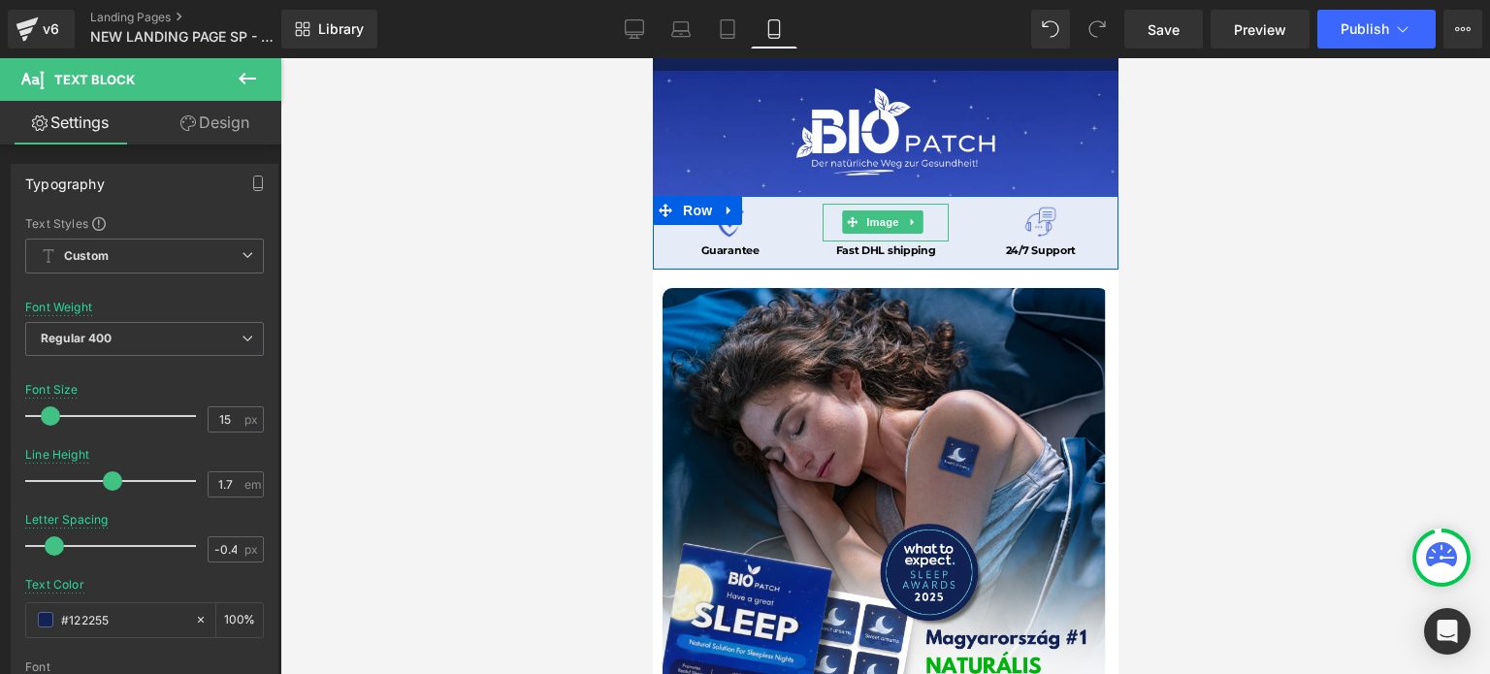
scroll to position [0, 0]
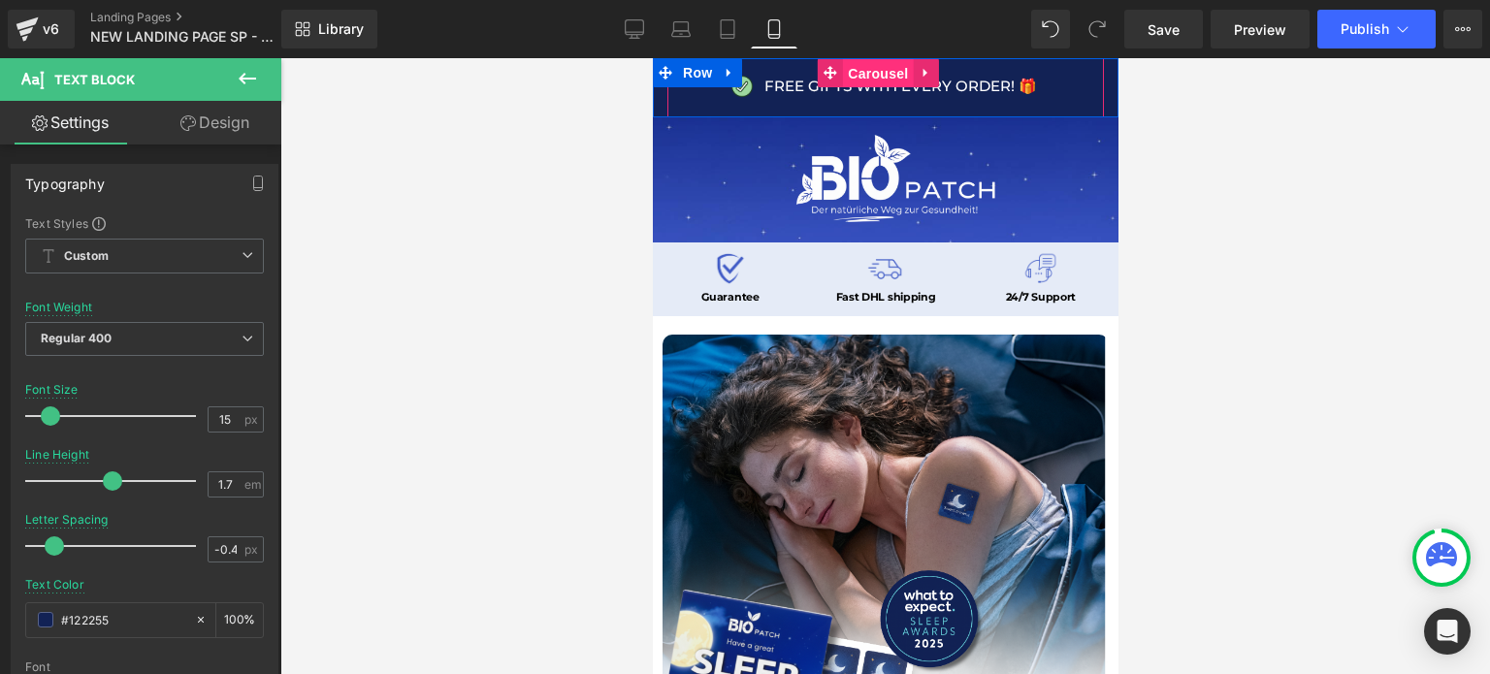
click at [871, 70] on span "Carousel" at bounding box center [877, 73] width 70 height 29
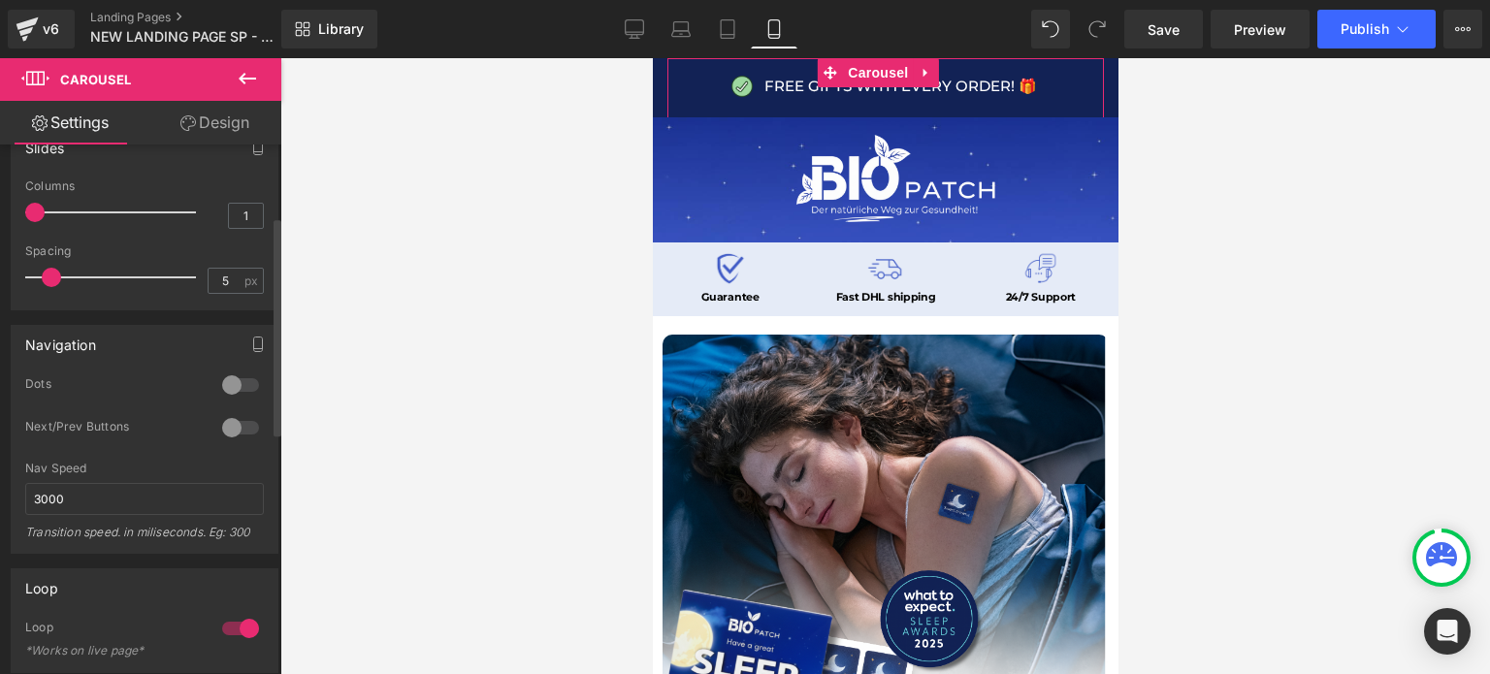
scroll to position [175, 0]
drag, startPoint x: 237, startPoint y: 427, endPoint x: 234, endPoint y: 191, distance: 235.8
click at [237, 427] on div at bounding box center [240, 426] width 47 height 31
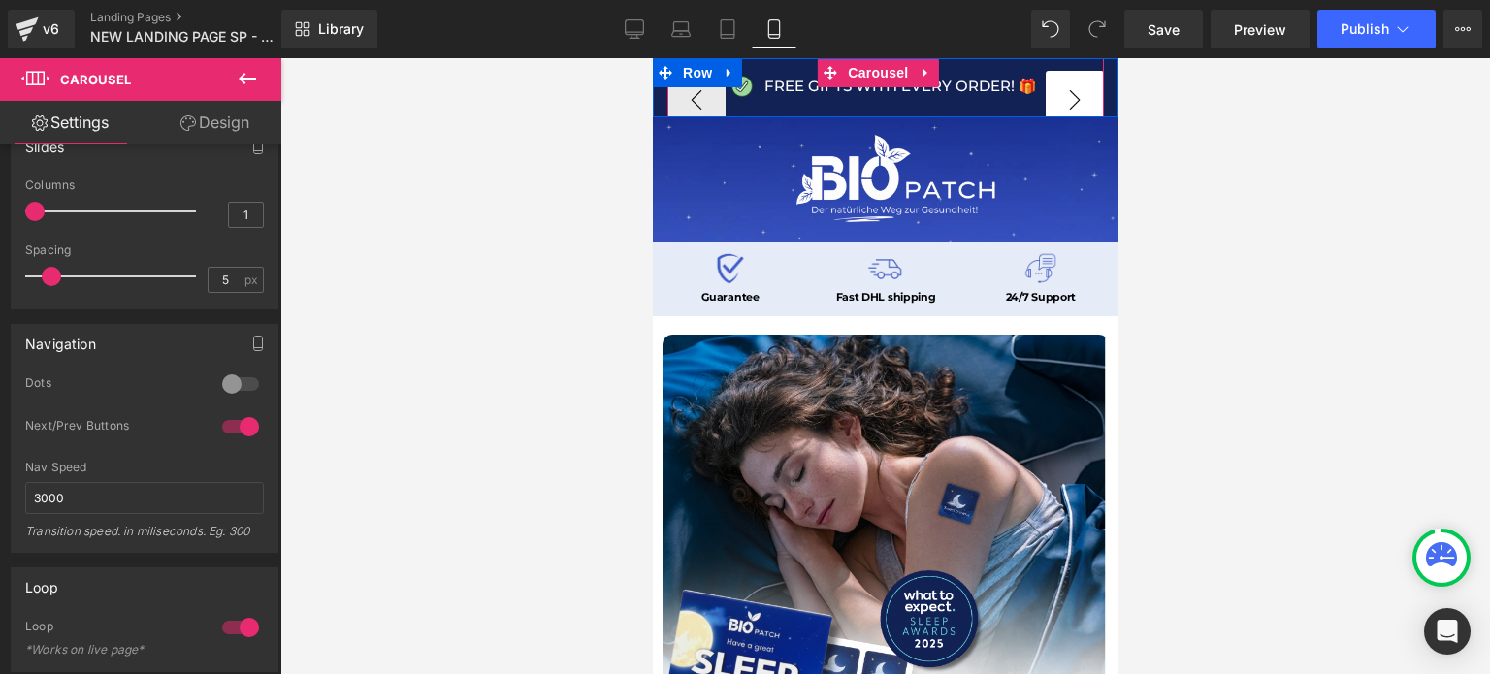
click at [1053, 93] on button "›" at bounding box center [1074, 100] width 58 height 58
click at [688, 97] on button "‹" at bounding box center [696, 100] width 58 height 58
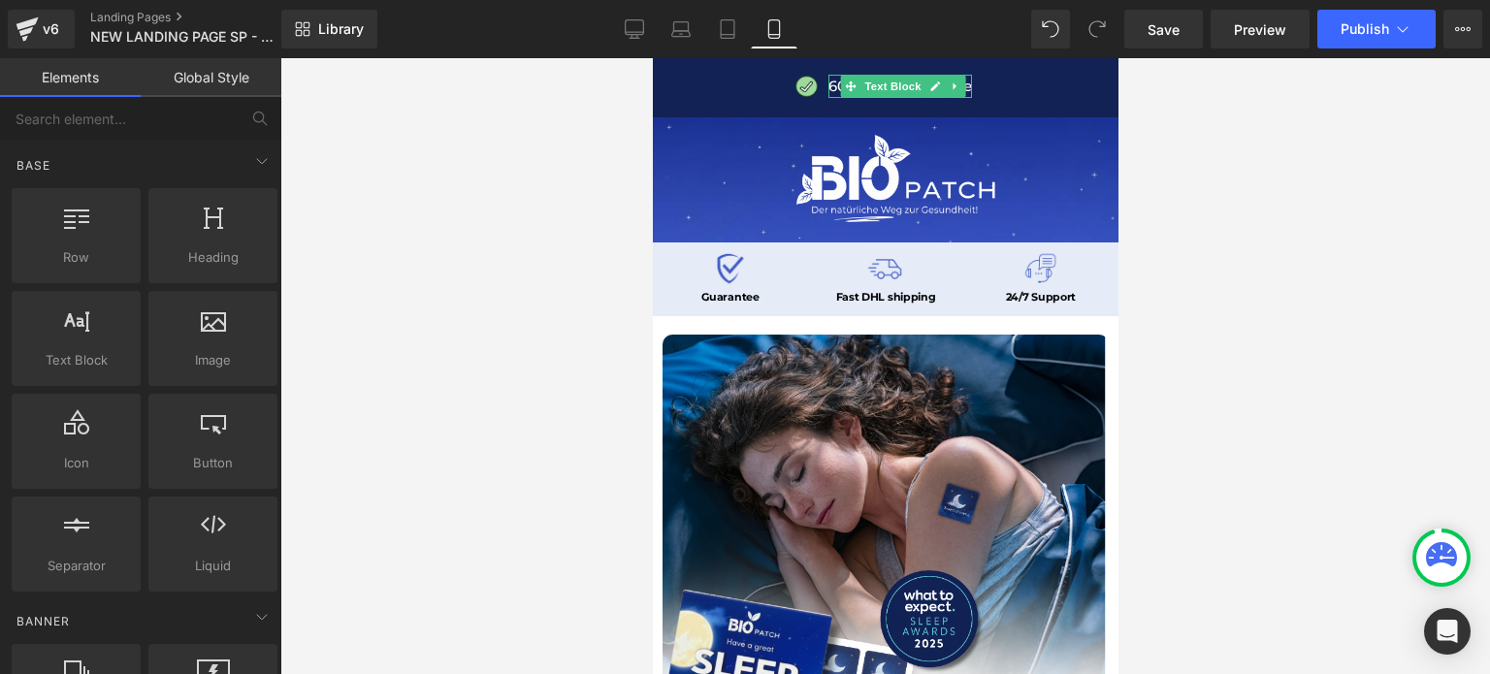
click at [543, 298] on div at bounding box center [885, 366] width 1210 height 616
click at [537, 251] on div at bounding box center [885, 366] width 1210 height 616
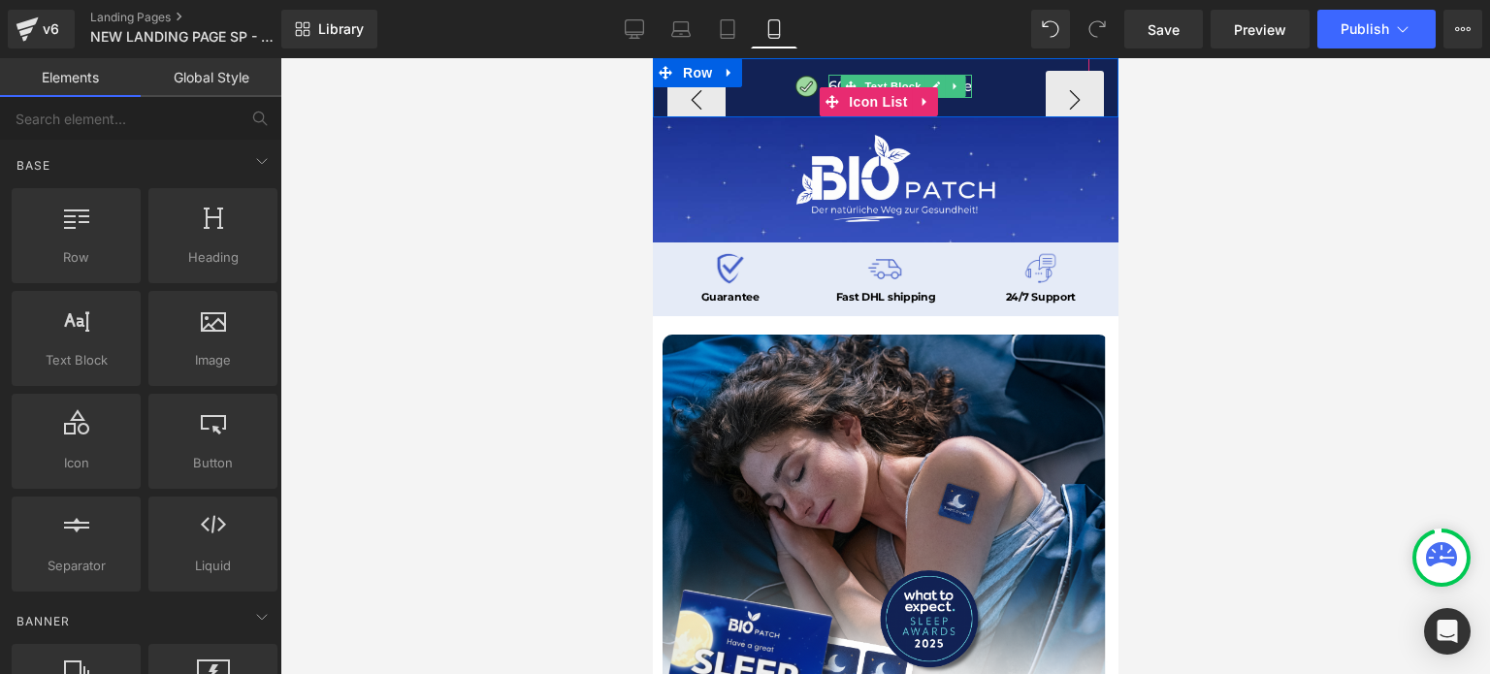
click at [967, 88] on p "60 Night Guarantee" at bounding box center [900, 86] width 144 height 23
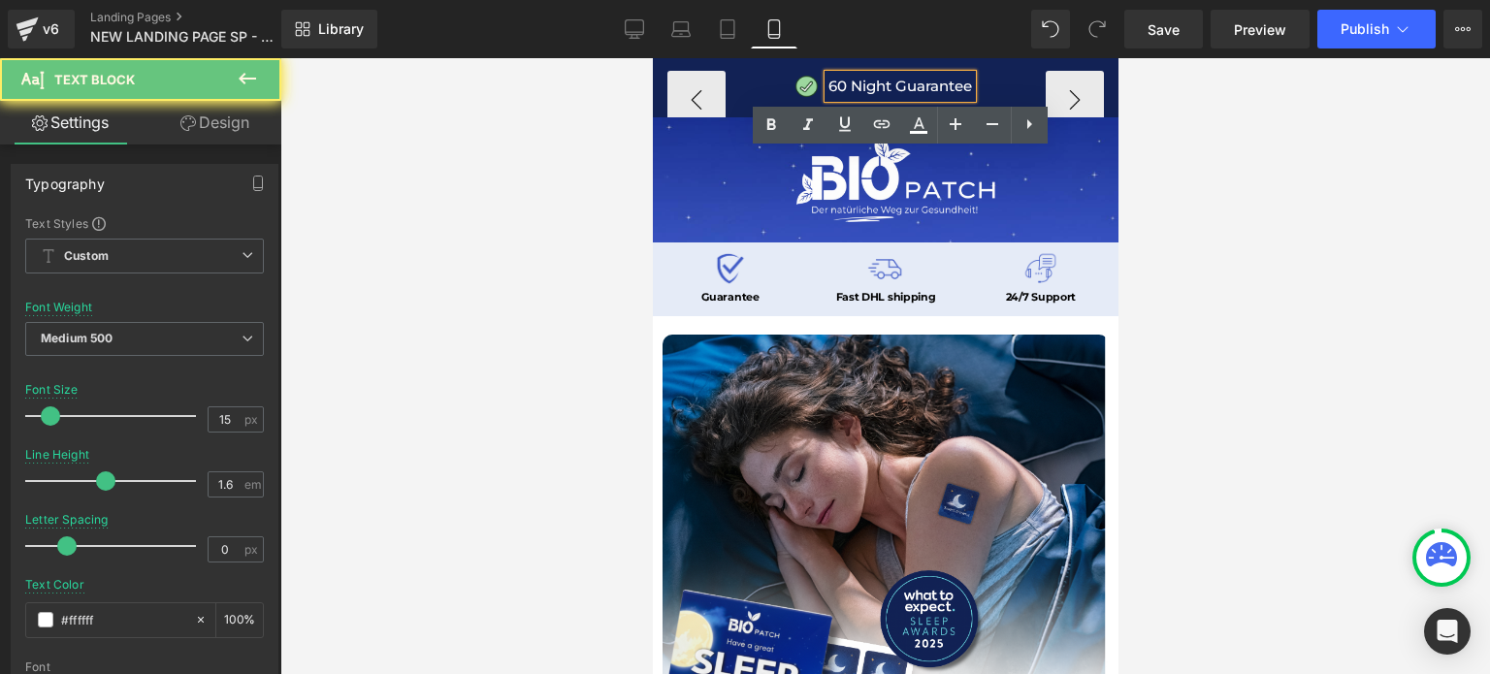
click at [967, 88] on p "60 Night Guarantee" at bounding box center [900, 86] width 144 height 23
copy p "60 Night Guarantee"
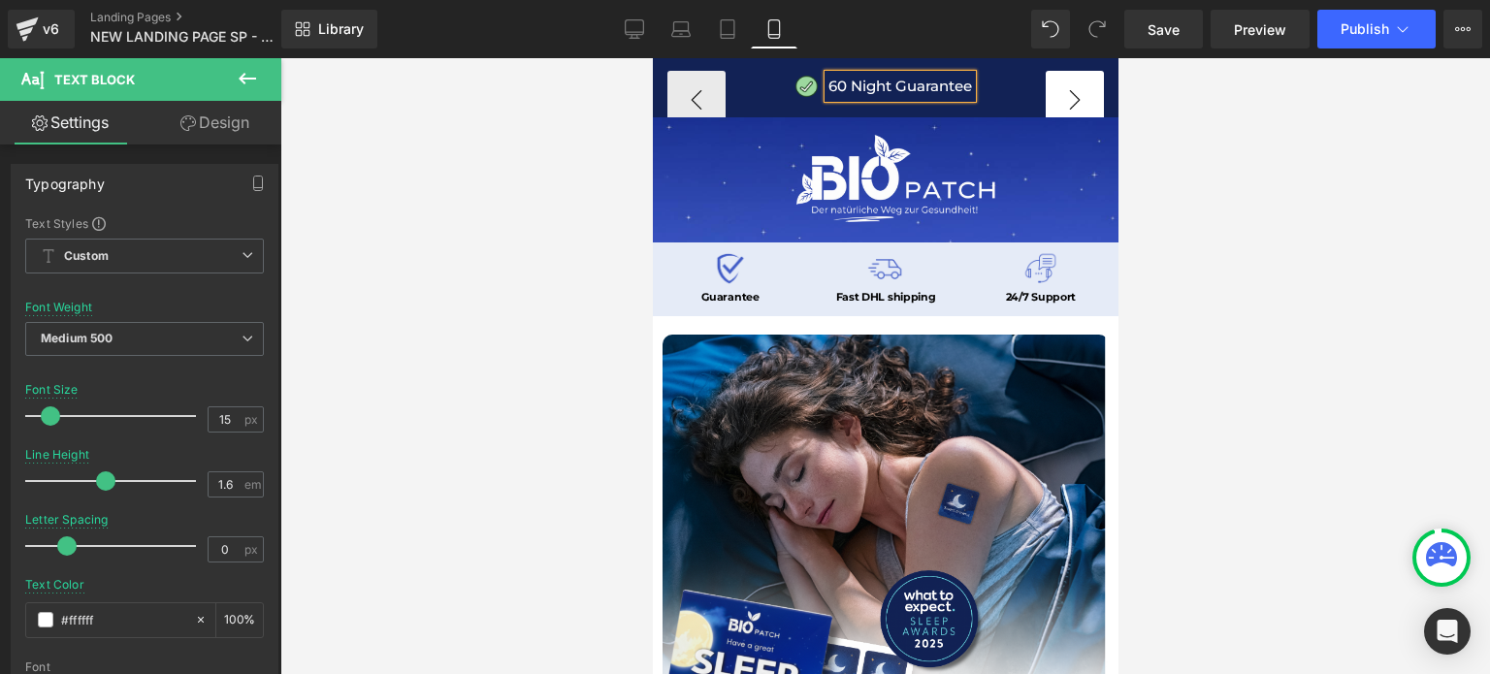
click at [1084, 91] on button "›" at bounding box center [1074, 100] width 58 height 58
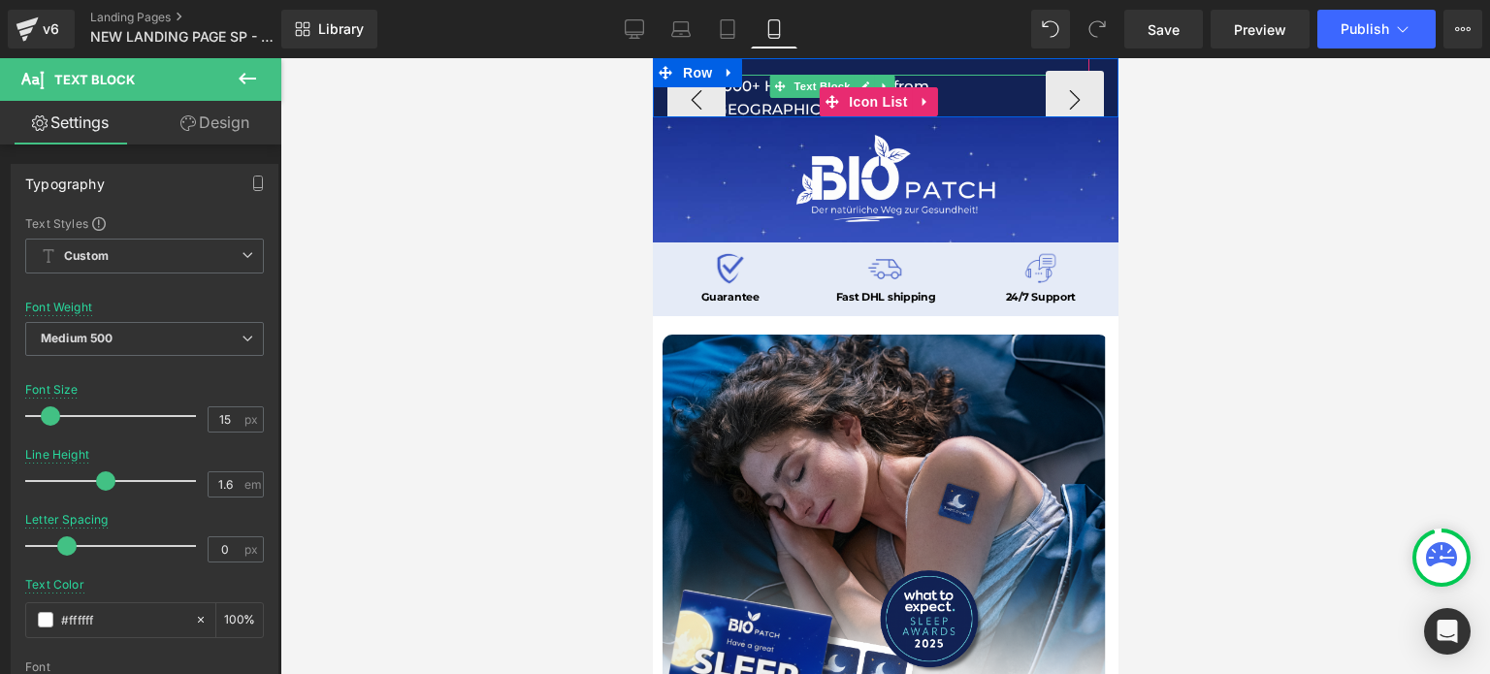
click at [988, 83] on p "3.000+ Happy Customer from [GEOGRAPHIC_DATA]" at bounding box center [899, 98] width 378 height 47
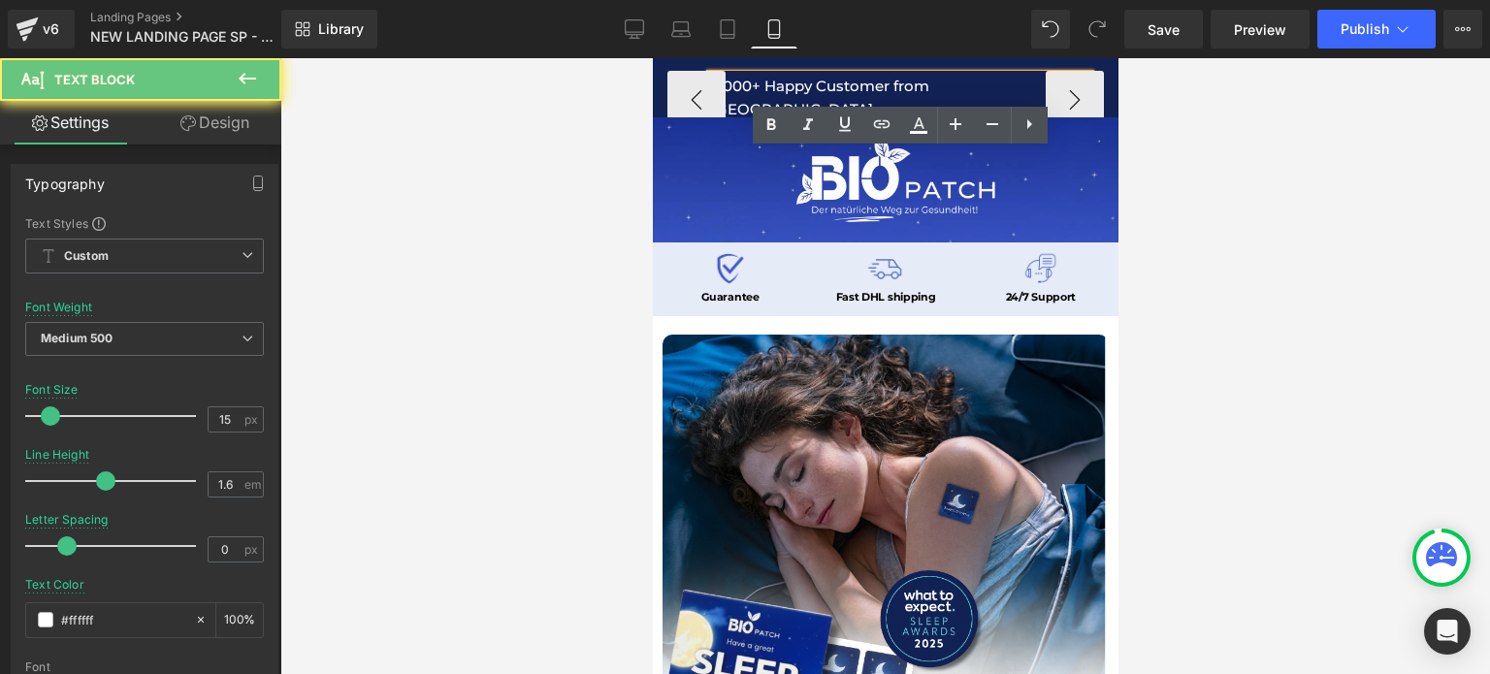
click at [988, 83] on p "3.000+ Happy Customer from [GEOGRAPHIC_DATA]" at bounding box center [899, 98] width 378 height 47
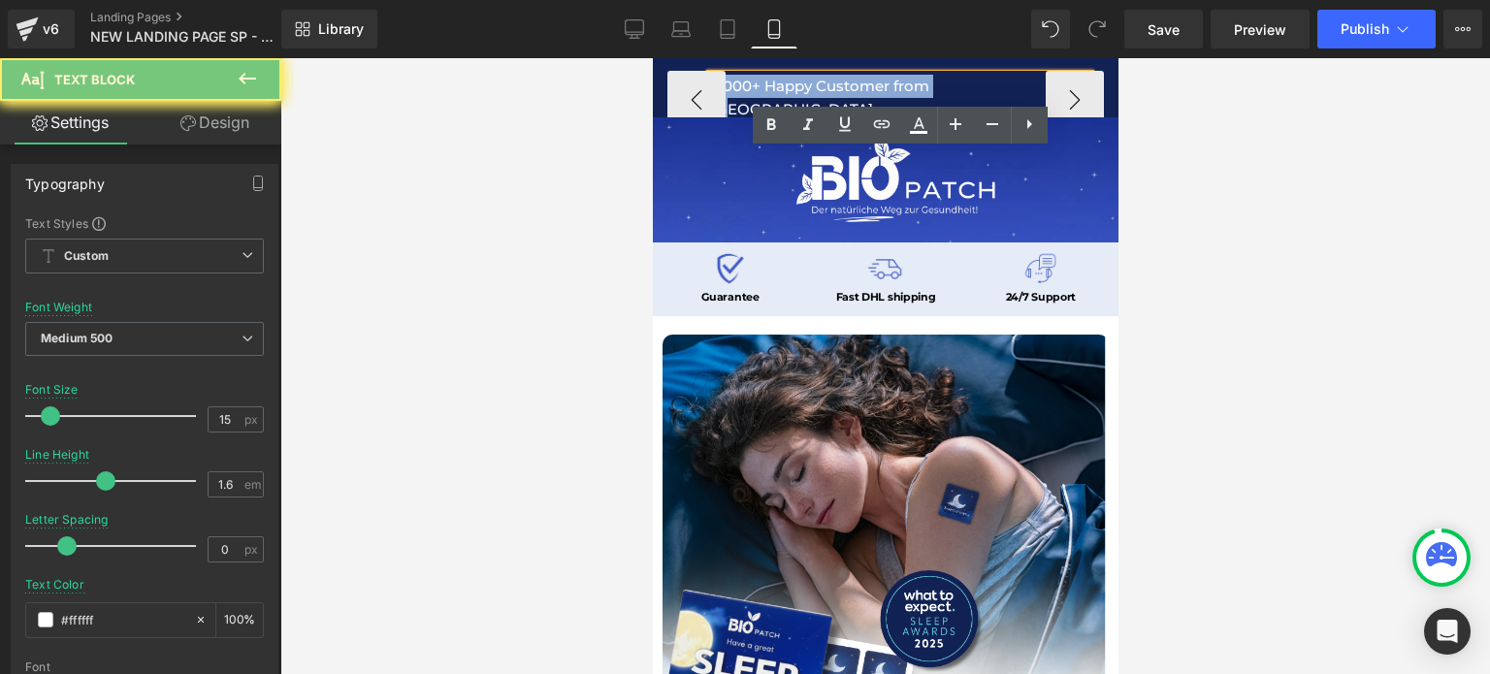
copy p "3.000+ Happy Customer from [GEOGRAPHIC_DATA]"
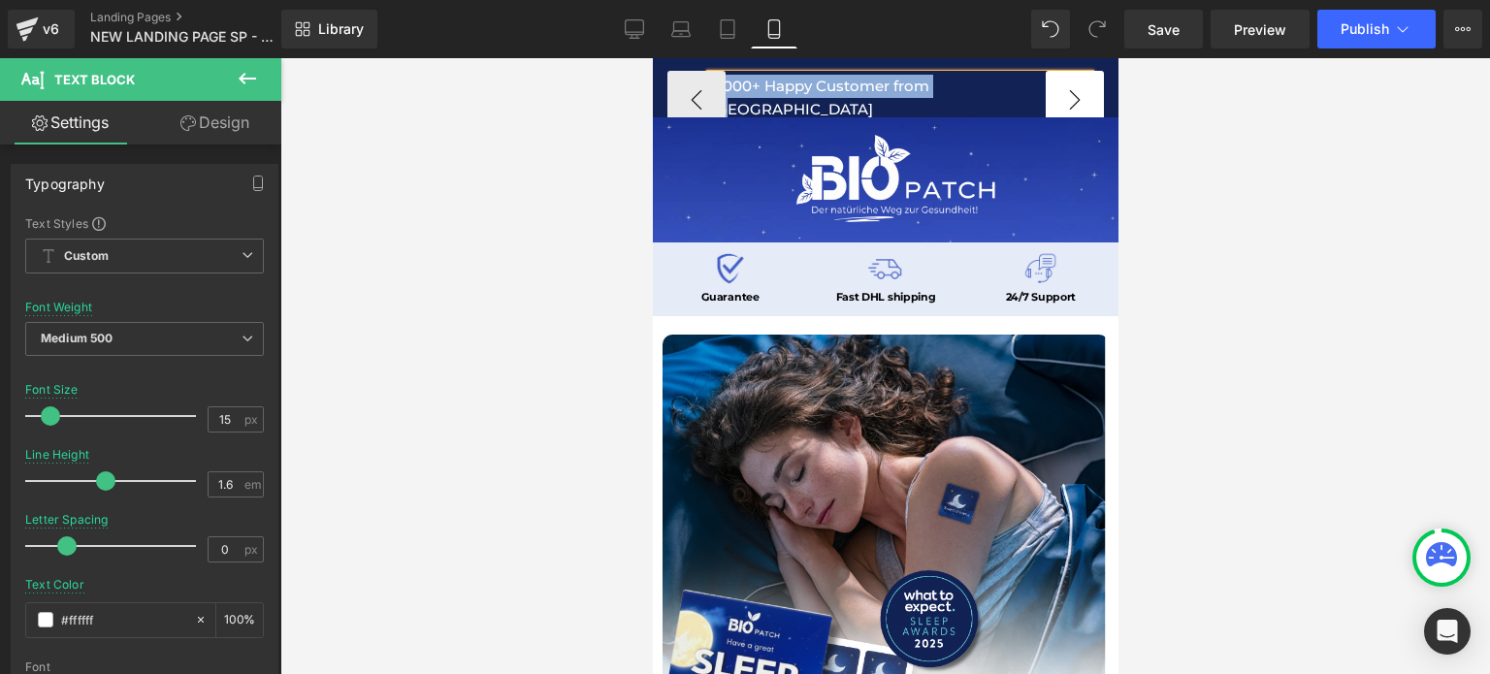
click at [1076, 92] on button "›" at bounding box center [1074, 100] width 58 height 58
click at [1059, 96] on button "›" at bounding box center [1074, 100] width 58 height 58
click at [1053, 109] on div "Image FREE GIFTS WITH EVERY ORDER! 🎁 Text Block Icon List Image 60 Night Guaran…" at bounding box center [885, 87] width 466 height 59
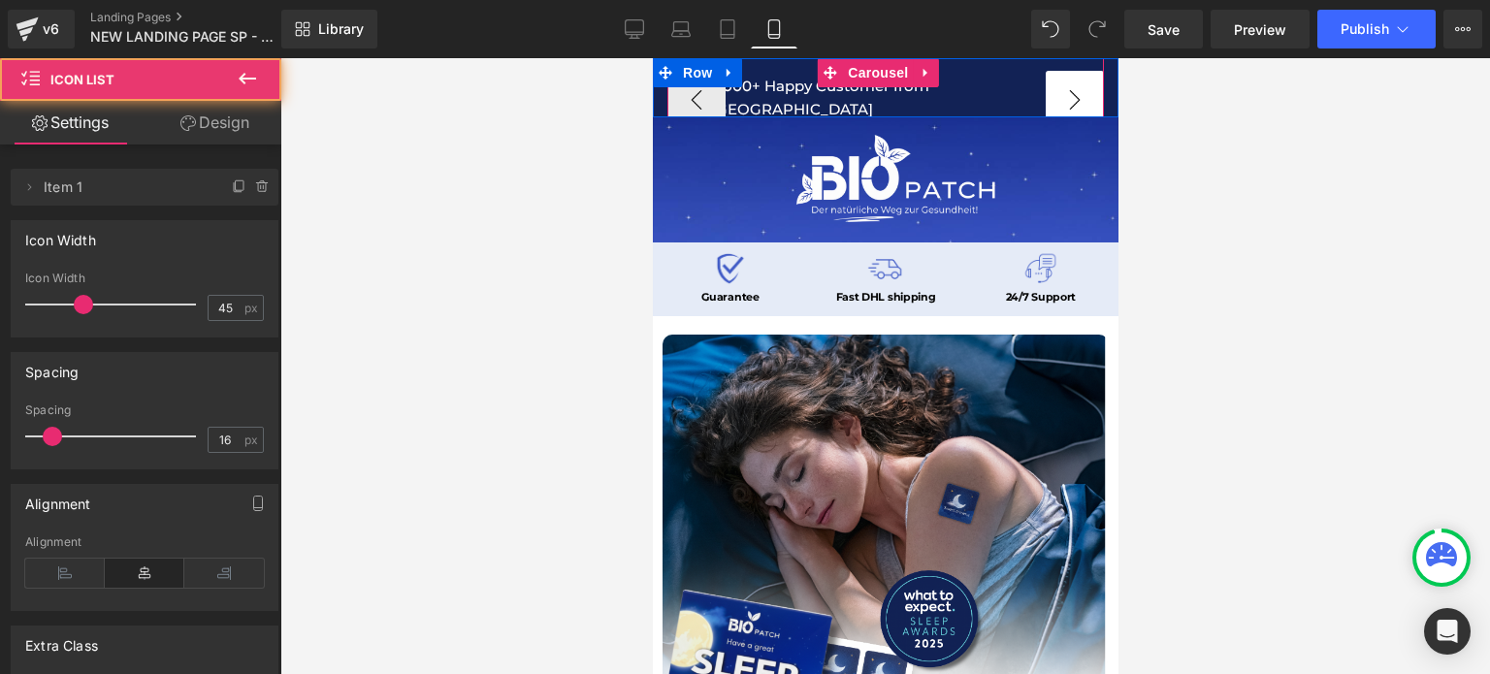
click at [1063, 90] on button "›" at bounding box center [1074, 100] width 58 height 58
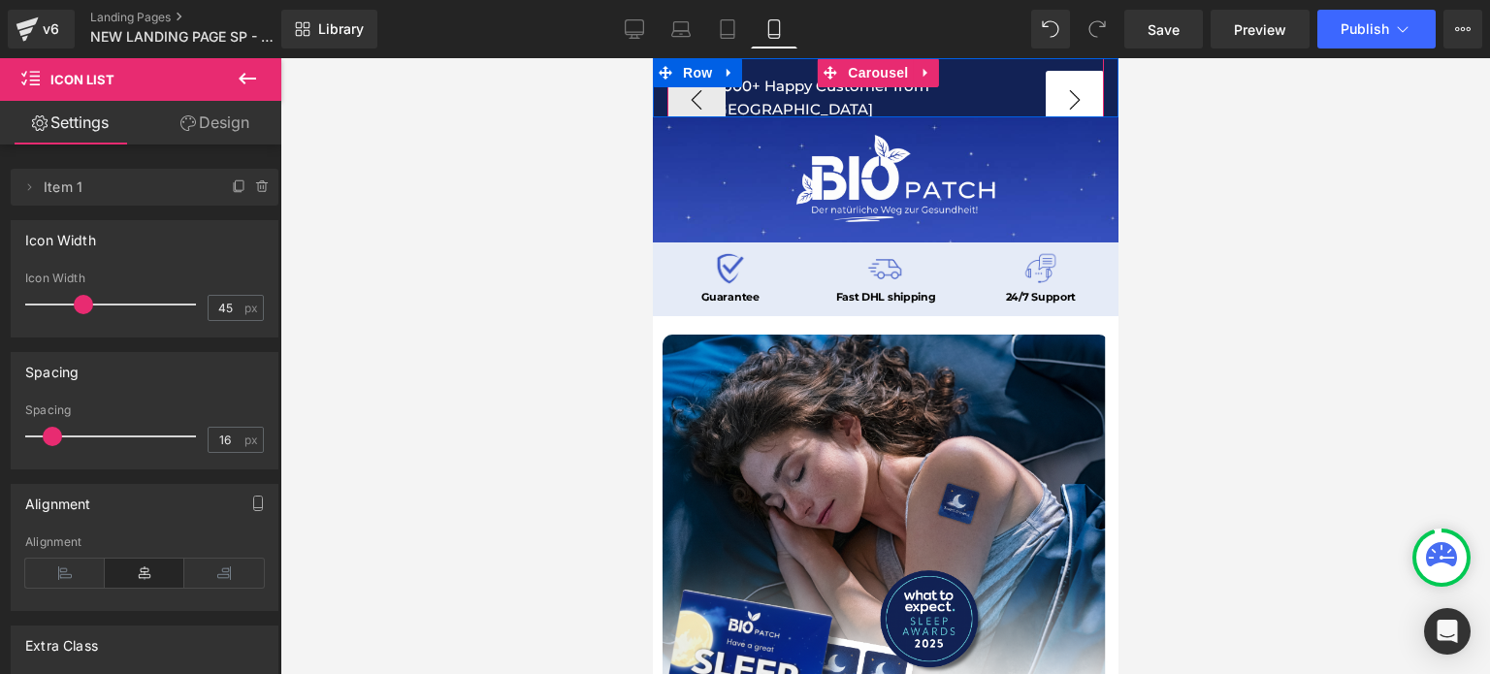
click at [1061, 95] on button "›" at bounding box center [1074, 100] width 58 height 58
click at [715, 98] on button "‹" at bounding box center [696, 100] width 58 height 58
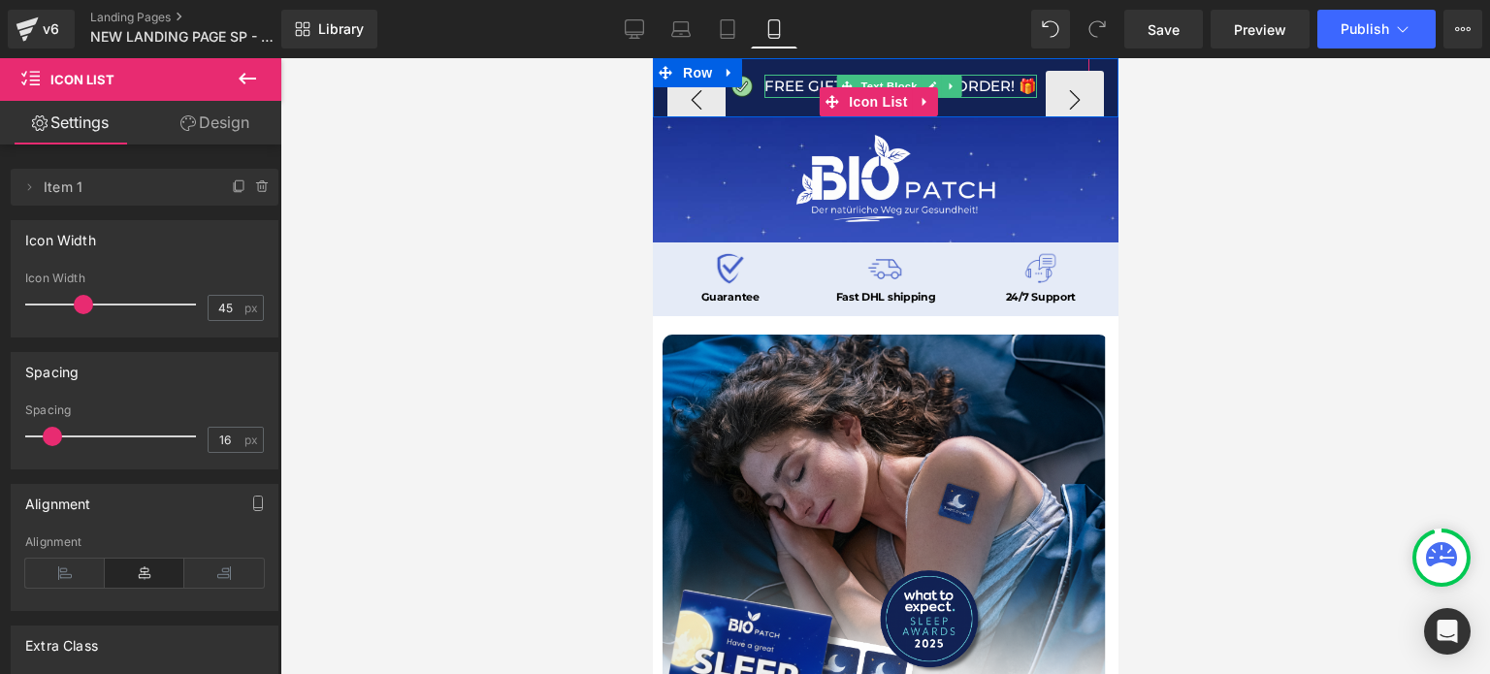
click at [987, 84] on p "FREE GIFTS WITH EVERY ORDER! 🎁" at bounding box center [900, 86] width 273 height 23
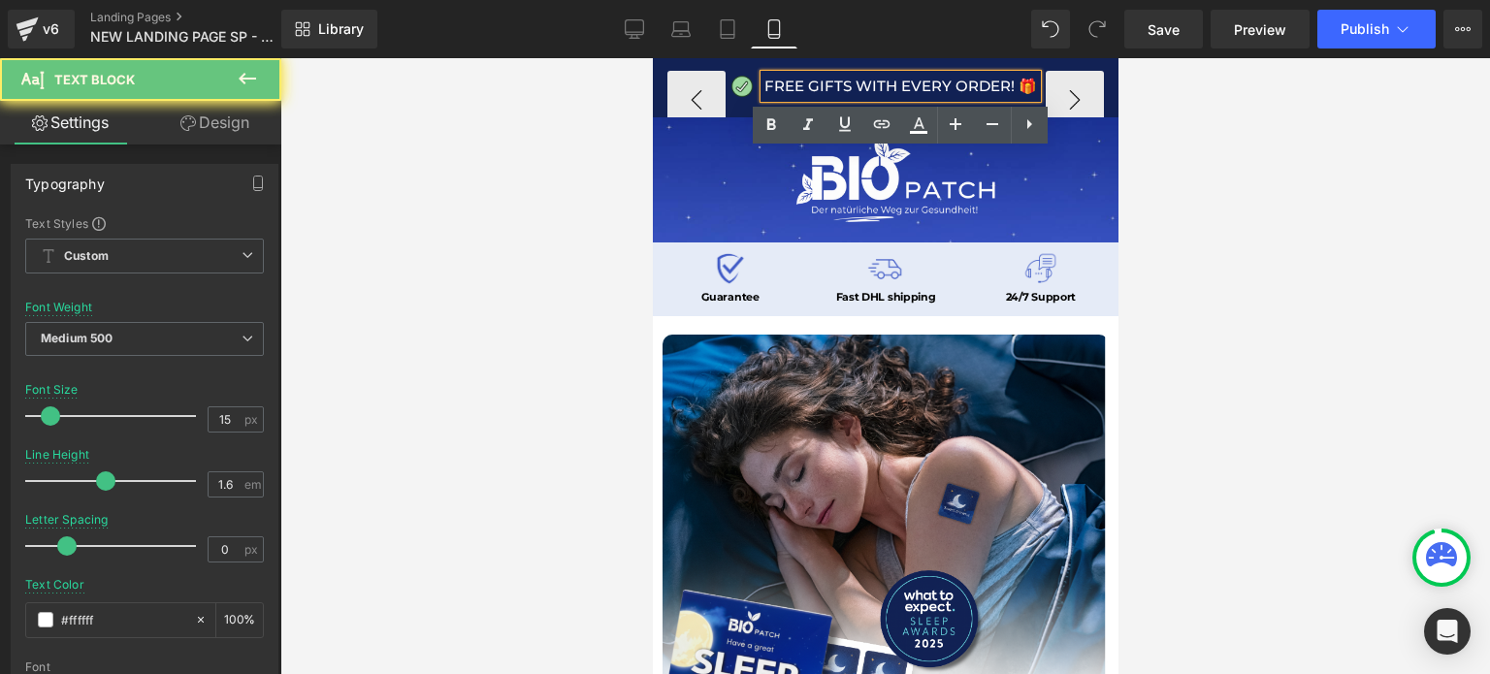
click at [987, 84] on p "FREE GIFTS WITH EVERY ORDER! 🎁" at bounding box center [900, 86] width 273 height 23
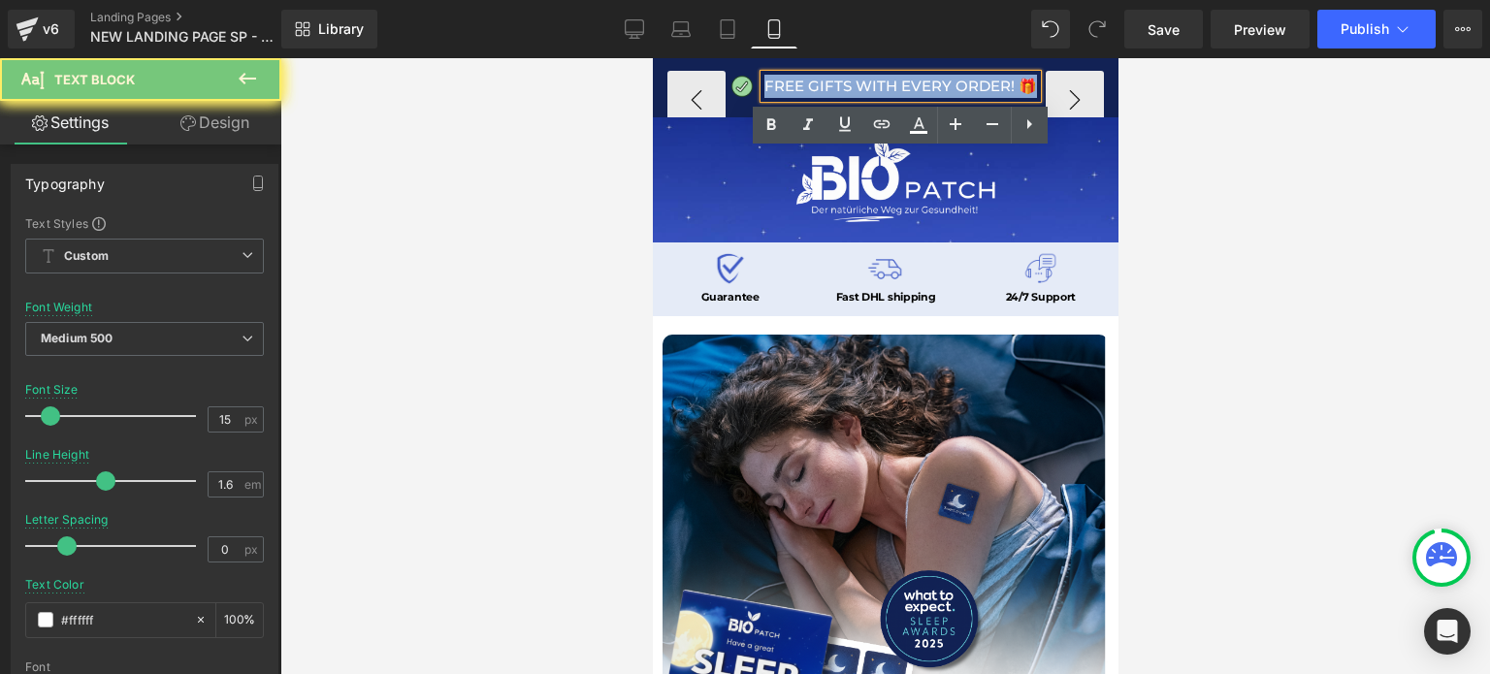
click at [987, 84] on p "FREE GIFTS WITH EVERY ORDER! 🎁" at bounding box center [900, 86] width 273 height 23
copy p "FREE GIFTS WITH EVERY ORDER! 🎁"
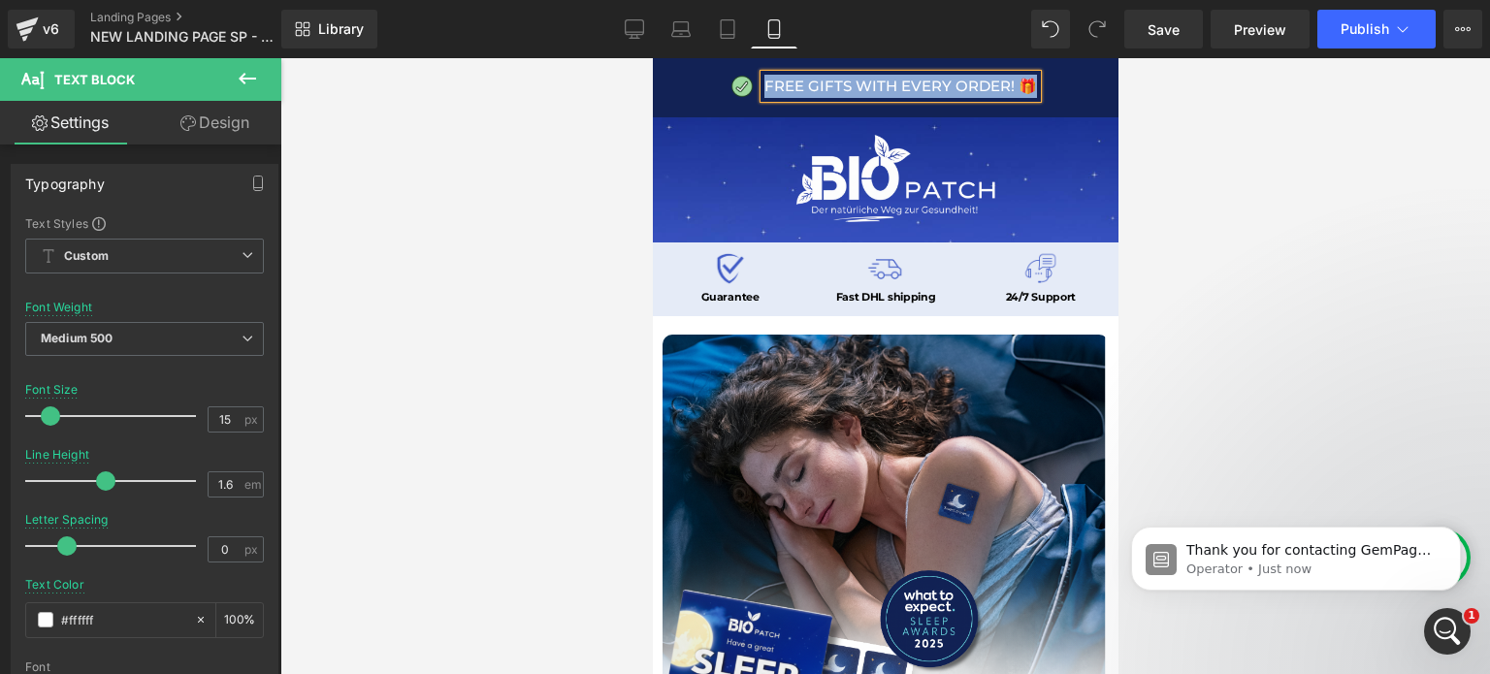
scroll to position [0, 0]
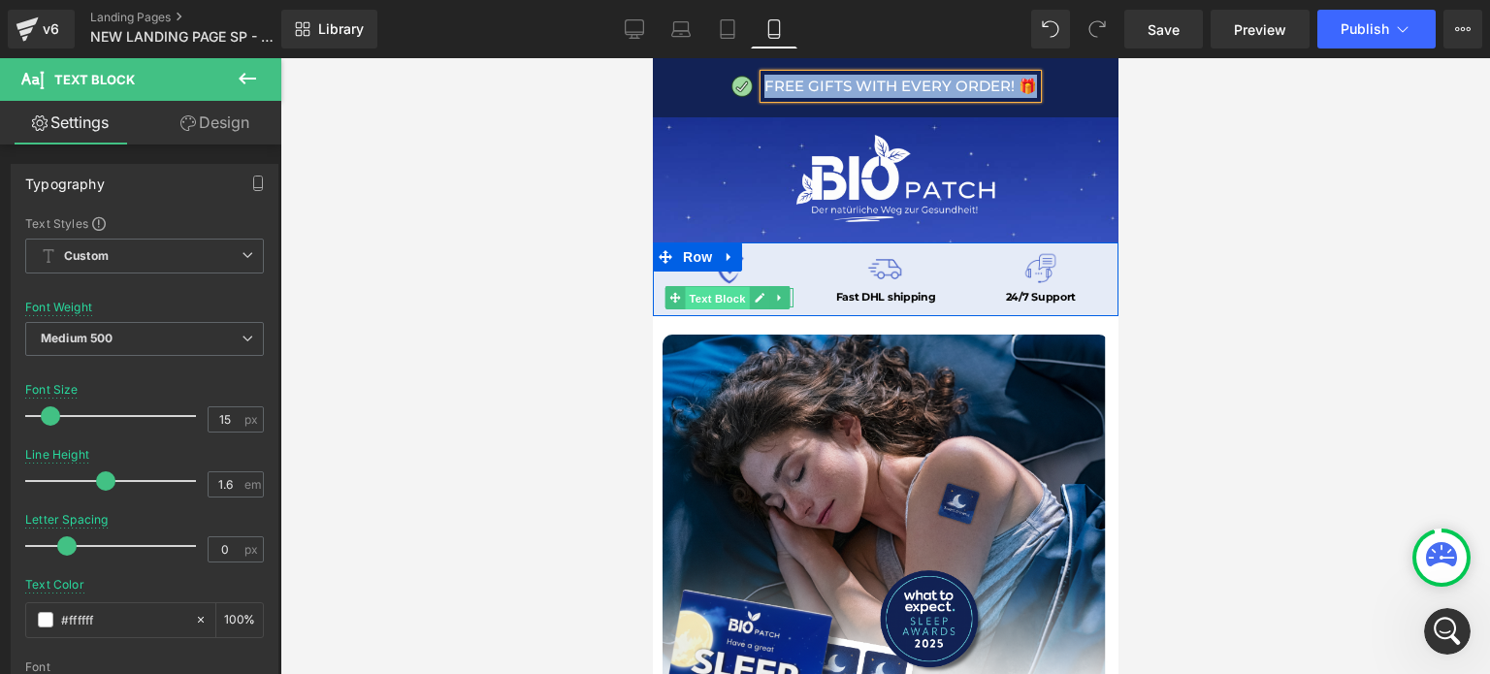
click at [723, 290] on span "Text Block" at bounding box center [717, 298] width 64 height 23
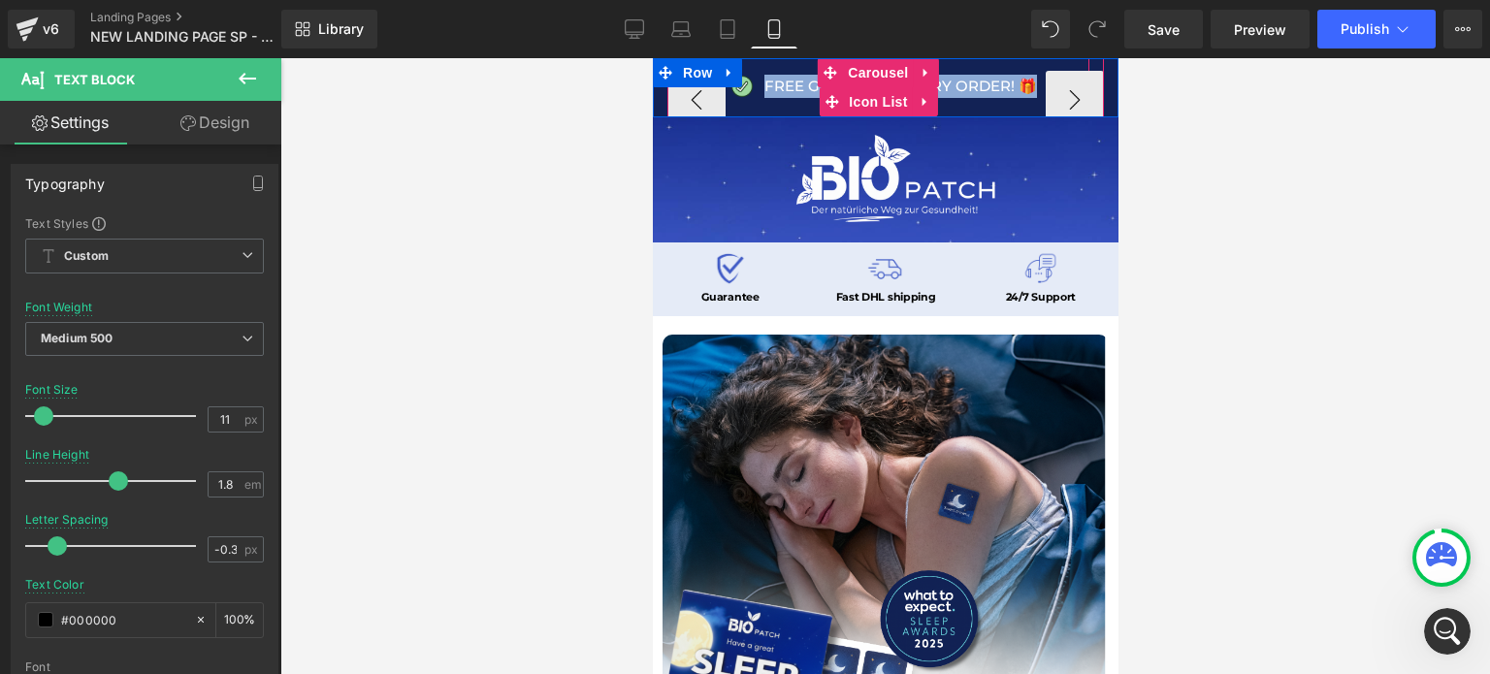
click at [790, 82] on p "FREE GIFTS WITH EVERY ORDER! 🎁" at bounding box center [900, 86] width 273 height 23
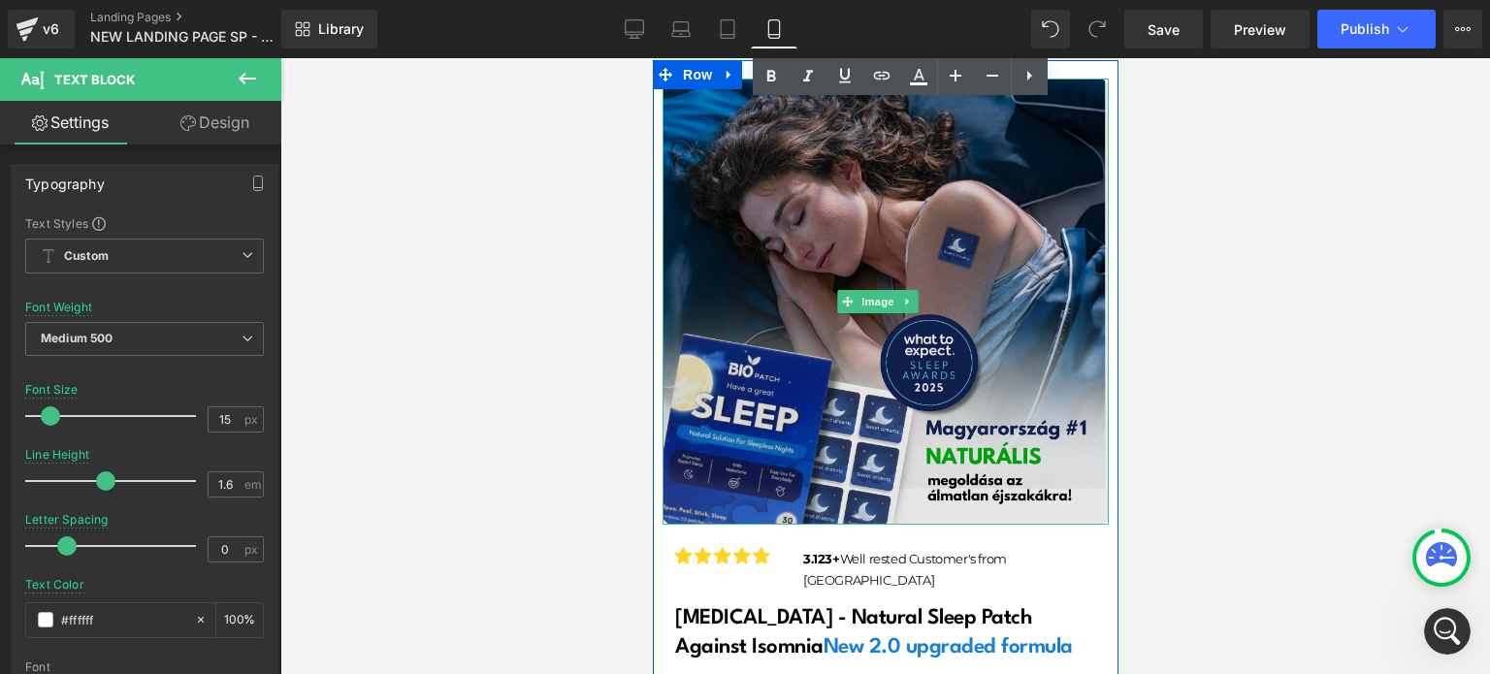
scroll to position [452, 0]
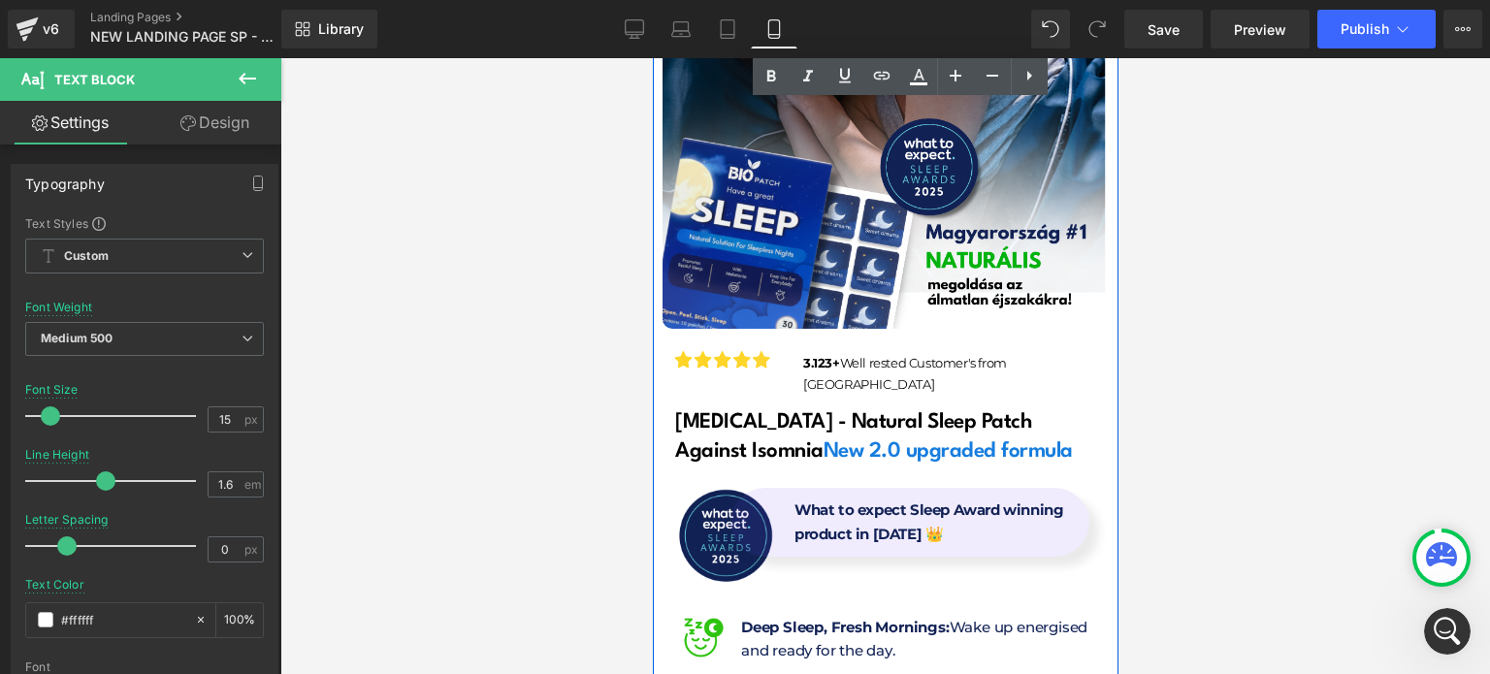
click at [831, 408] on div "[MEDICAL_DATA] - Natural Sleep Patch Against Isomnia New 2.0 upgraded formula H…" at bounding box center [885, 437] width 437 height 58
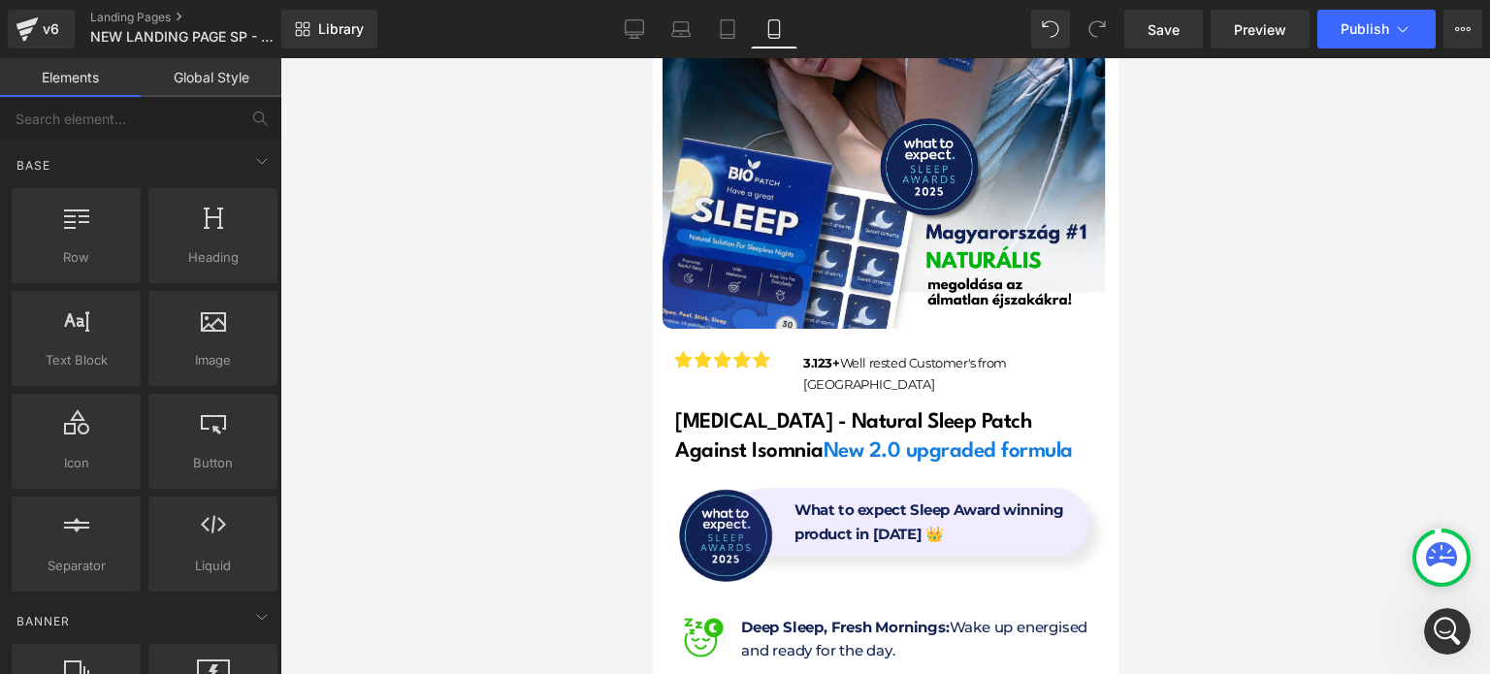
click at [591, 437] on div at bounding box center [885, 366] width 1210 height 616
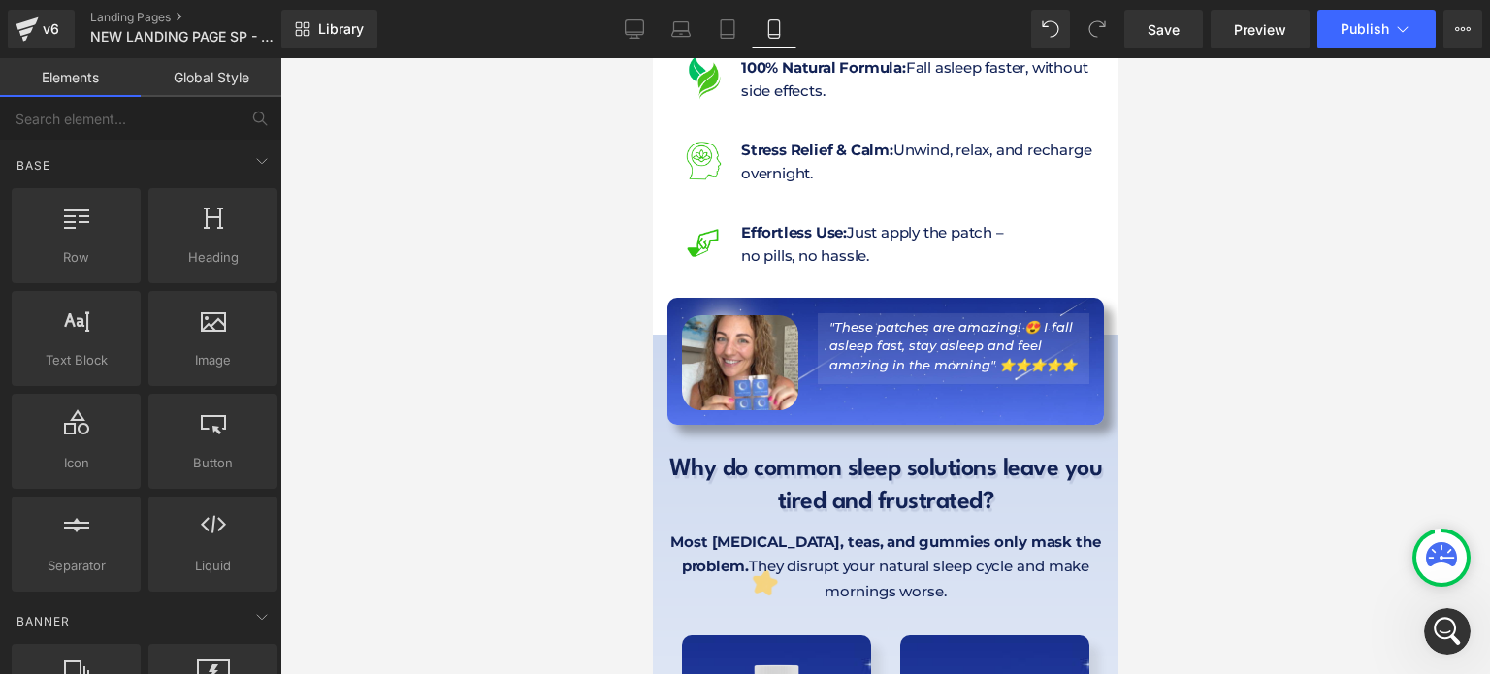
scroll to position [1145, 0]
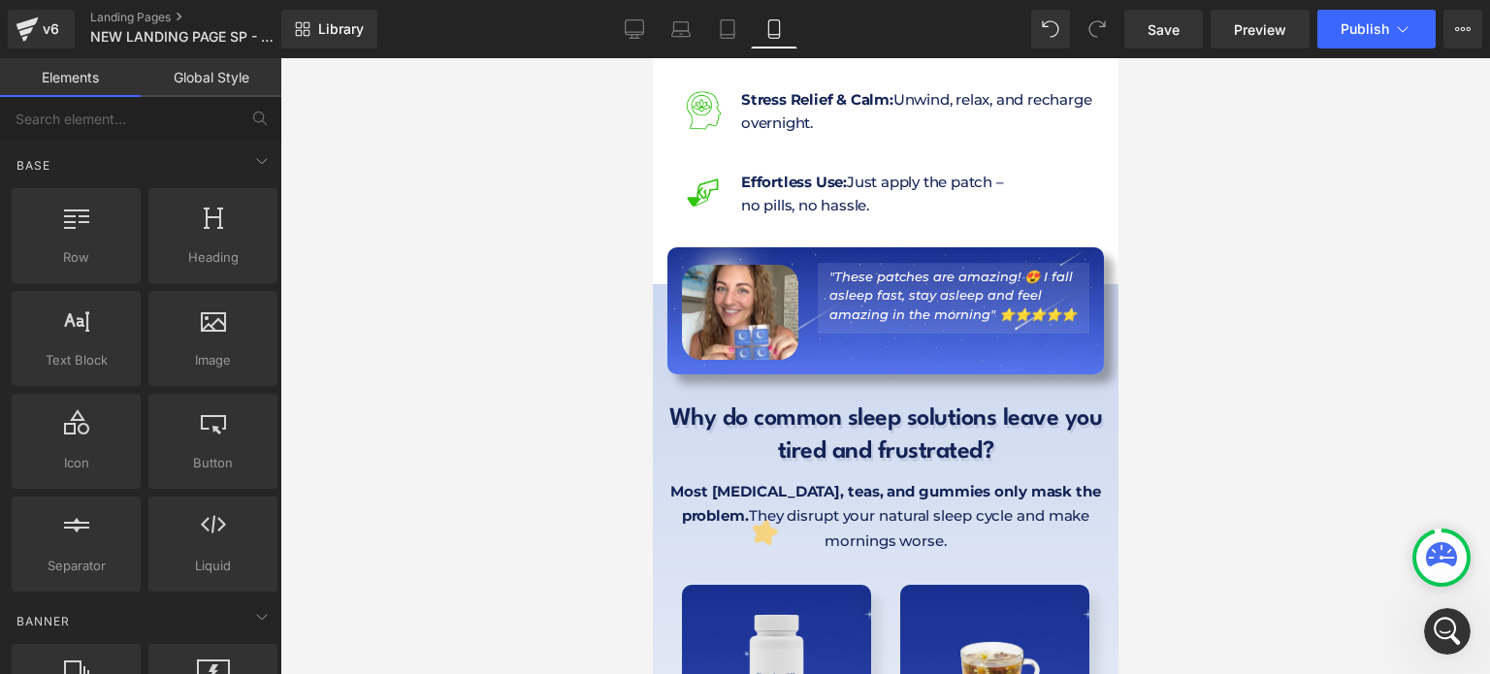
click at [777, 404] on h1 "Why do common sleep solutions leave you tired and frustrated?" at bounding box center [885, 437] width 437 height 66
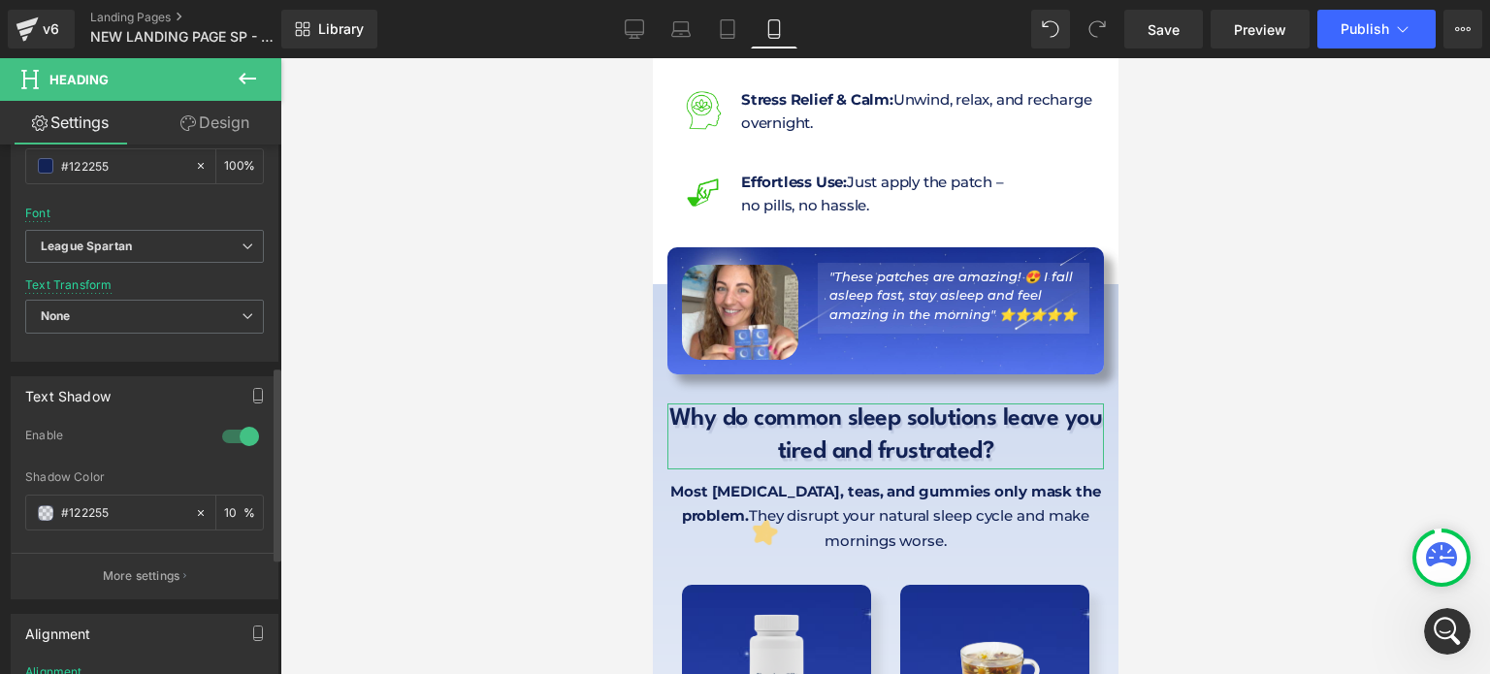
scroll to position [609, 0]
click at [141, 510] on input "#122255" at bounding box center [123, 507] width 124 height 21
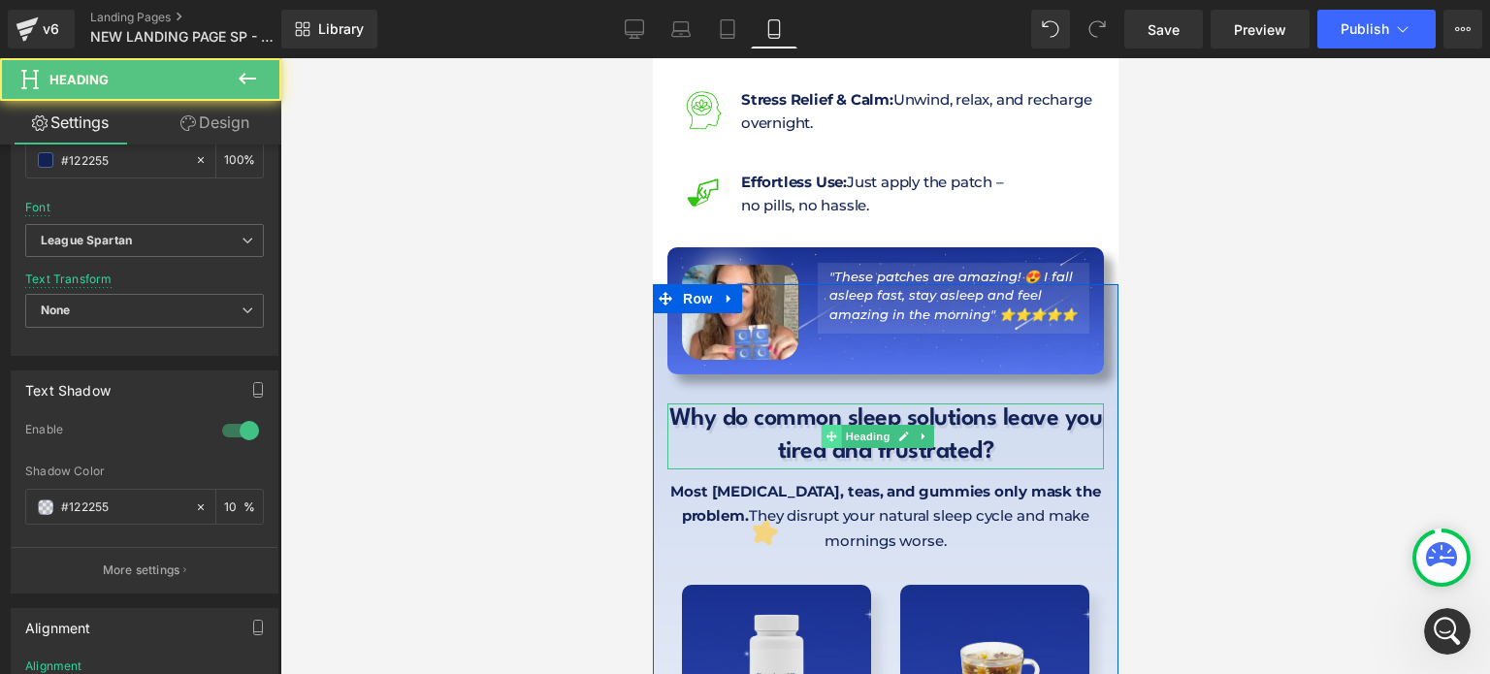
click at [787, 404] on h1 "Why do common sleep solutions leave you tired and frustrated?" at bounding box center [885, 437] width 437 height 66
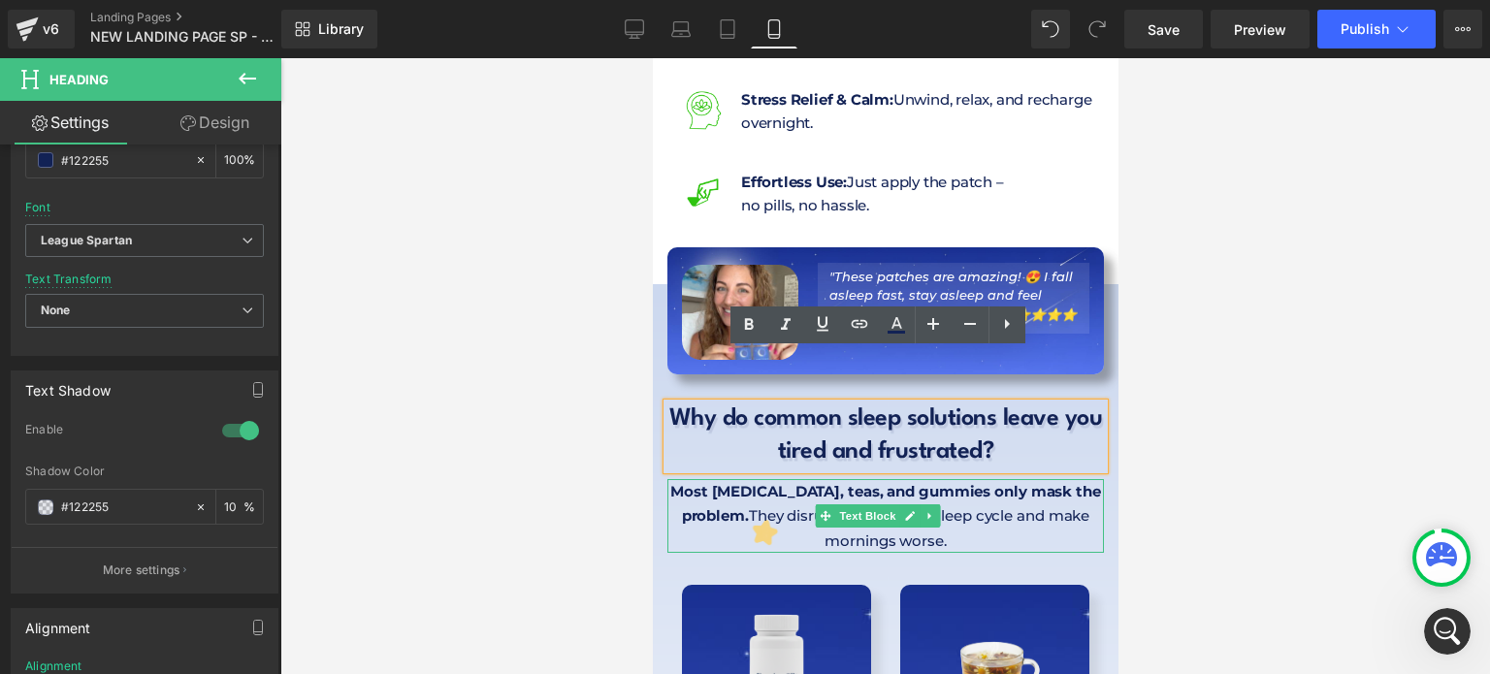
click at [740, 482] on b "Most [MEDICAL_DATA], teas, and gummies only mask the problem." at bounding box center [885, 504] width 431 height 44
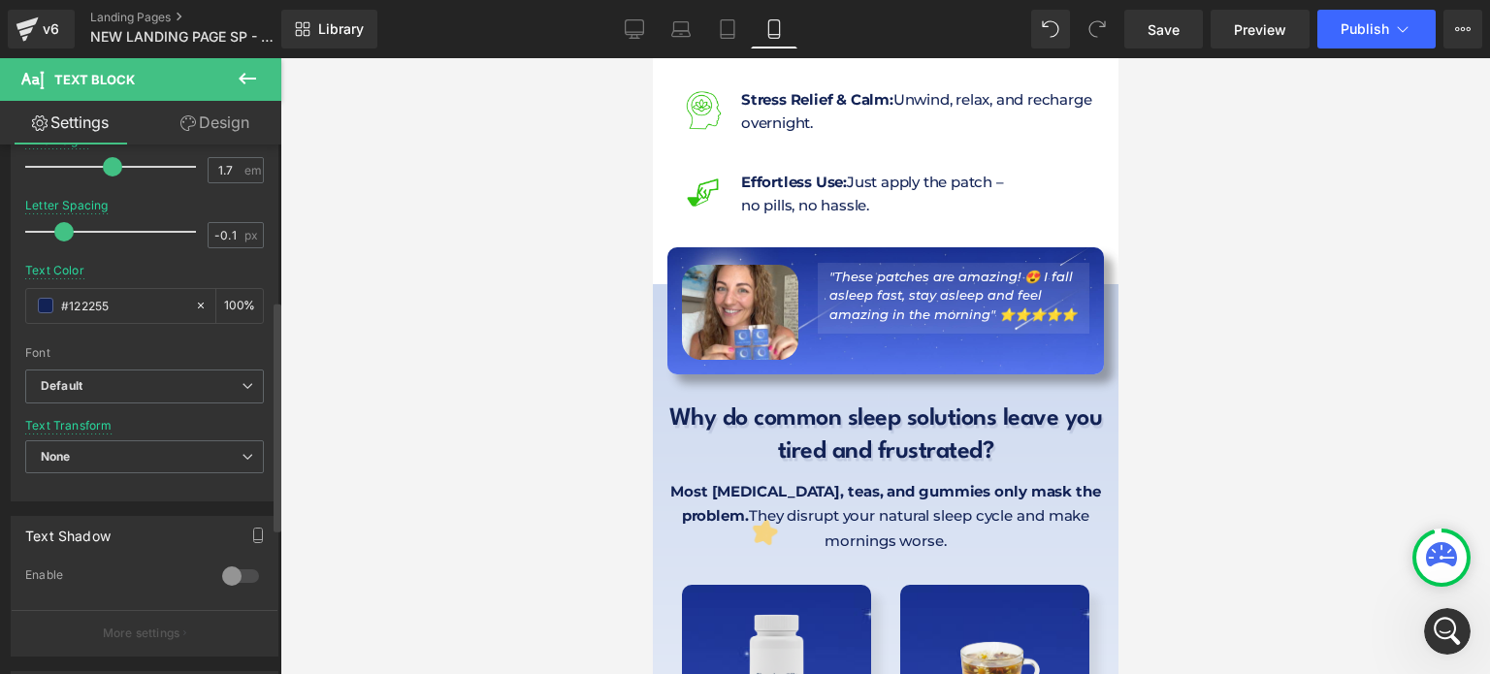
scroll to position [361, 0]
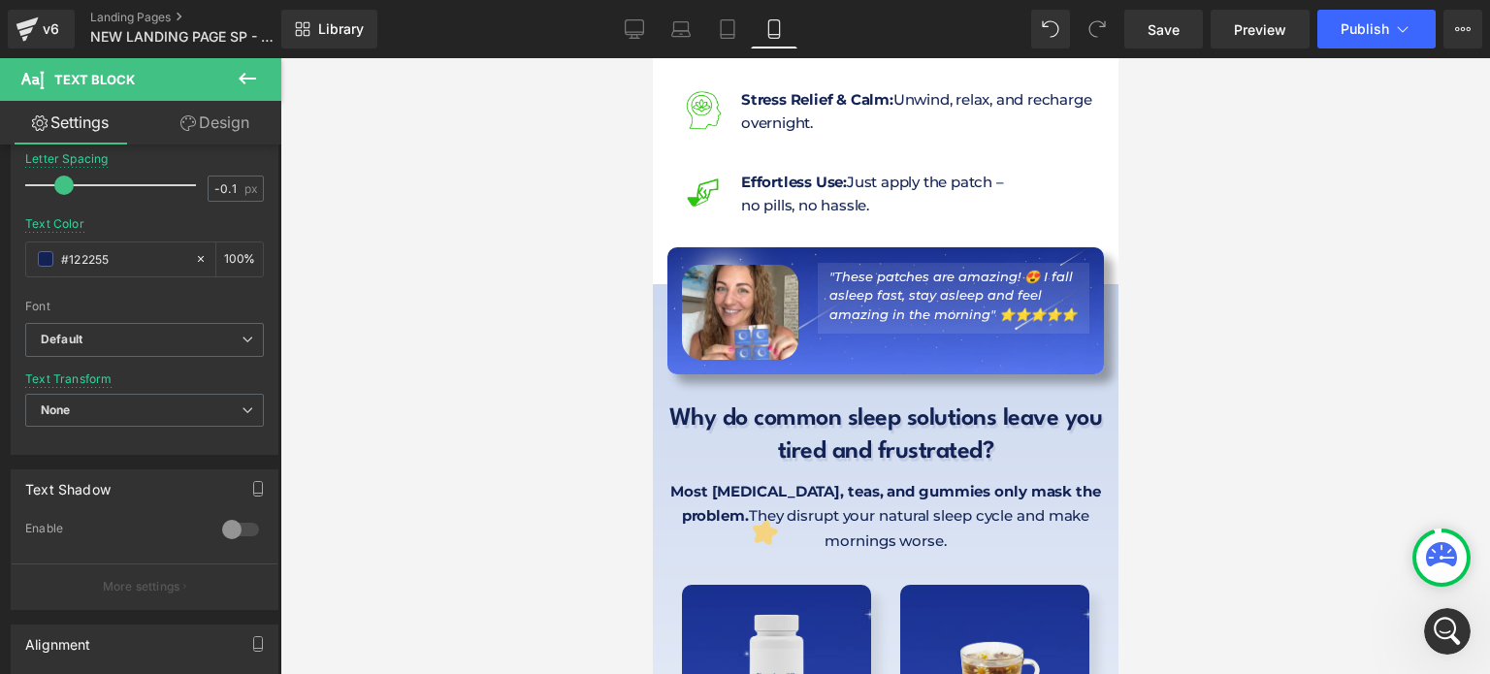
click at [1286, 524] on div at bounding box center [885, 366] width 1210 height 616
